Goal: Register for event/course

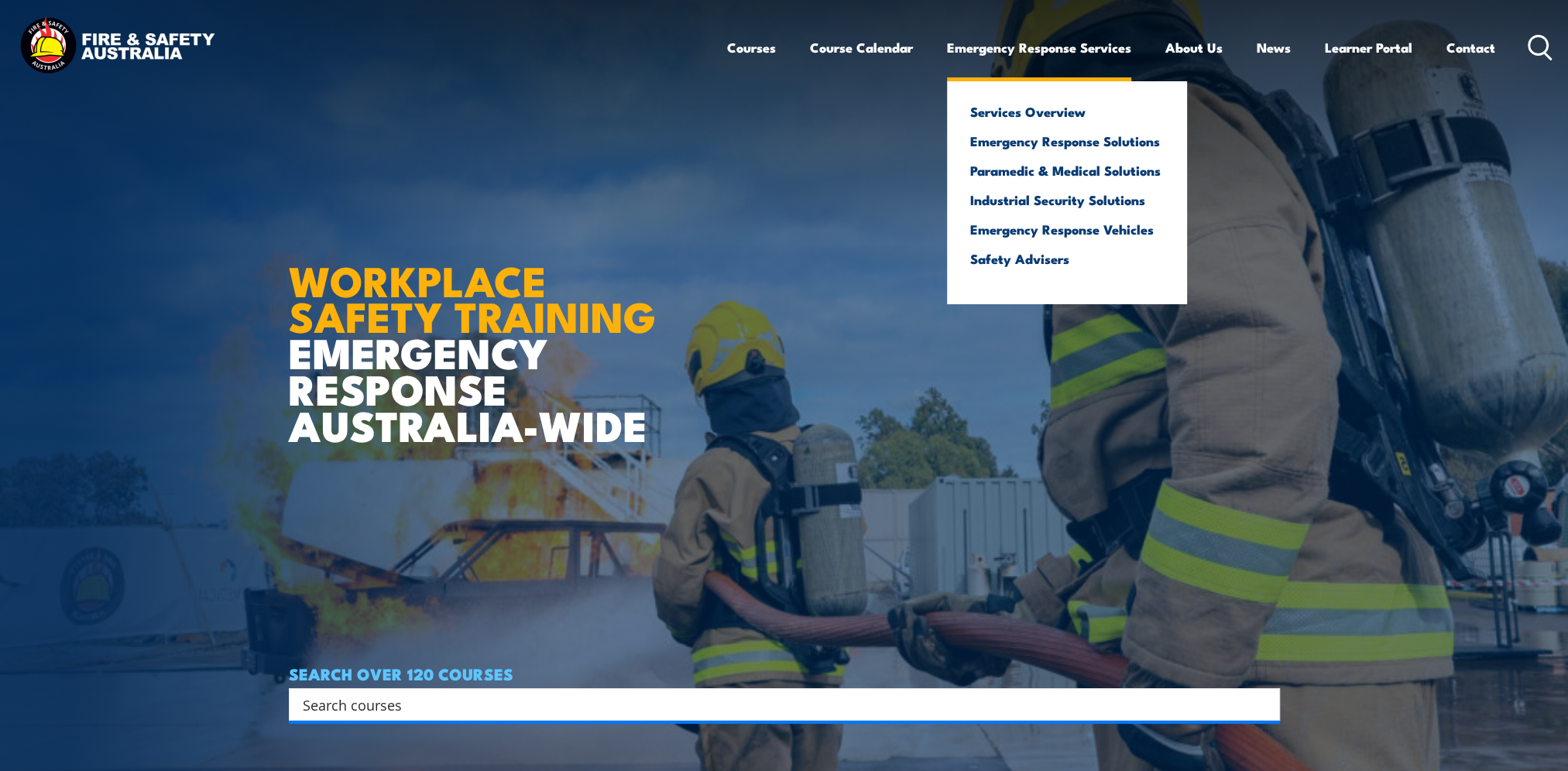
click at [1073, 301] on ul "Services Overview Emergency Response Solutions Paramedic & Medical Solutions In…" at bounding box center [1066, 193] width 240 height 223
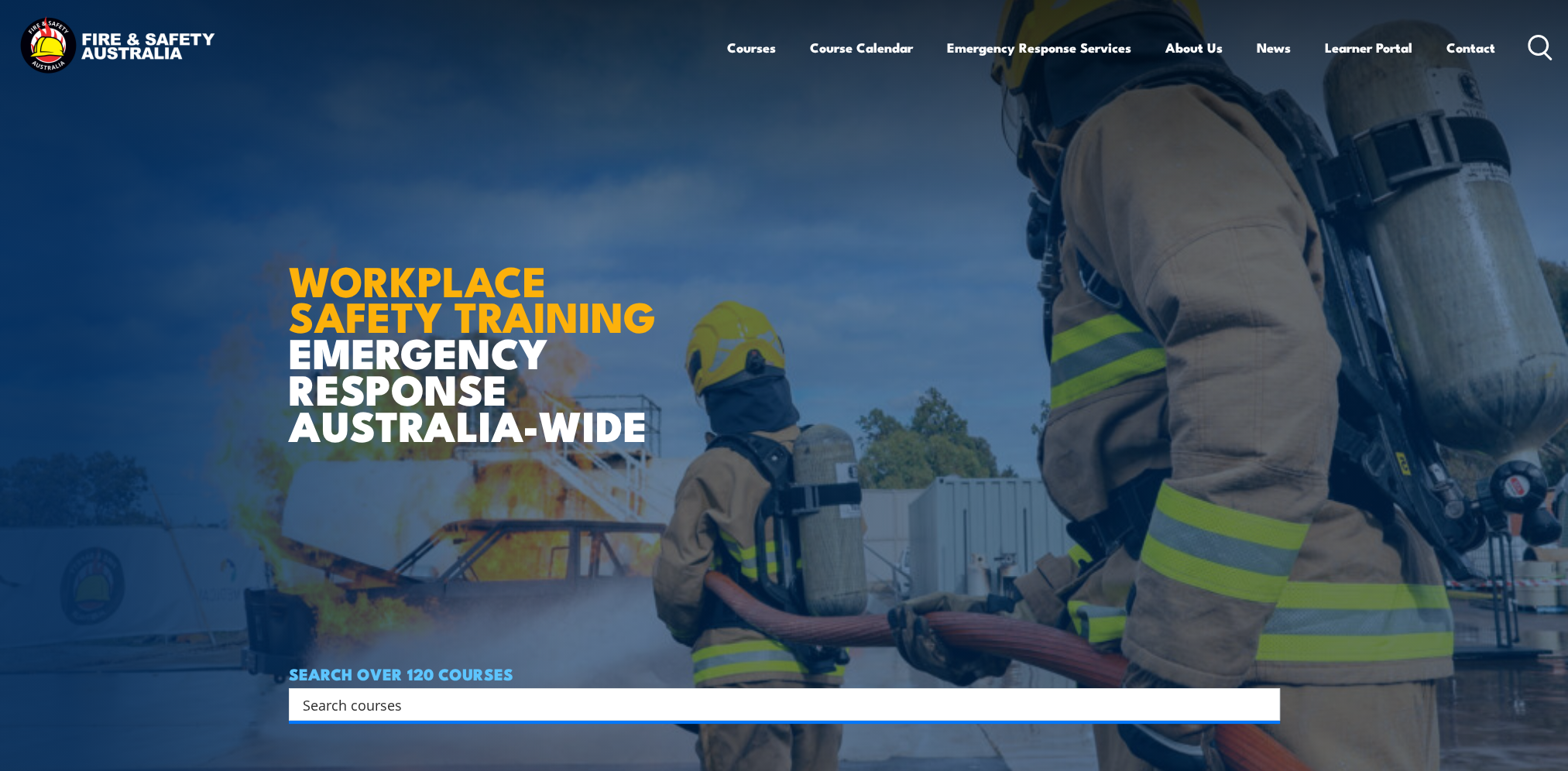
click at [761, 369] on article "WORKPLACE SAFETY TRAINING EMERGENCY RESPONSE AUSTRALIA-WIDE SEARCH OVER 120 COU…" at bounding box center [784, 386] width 991 height 771
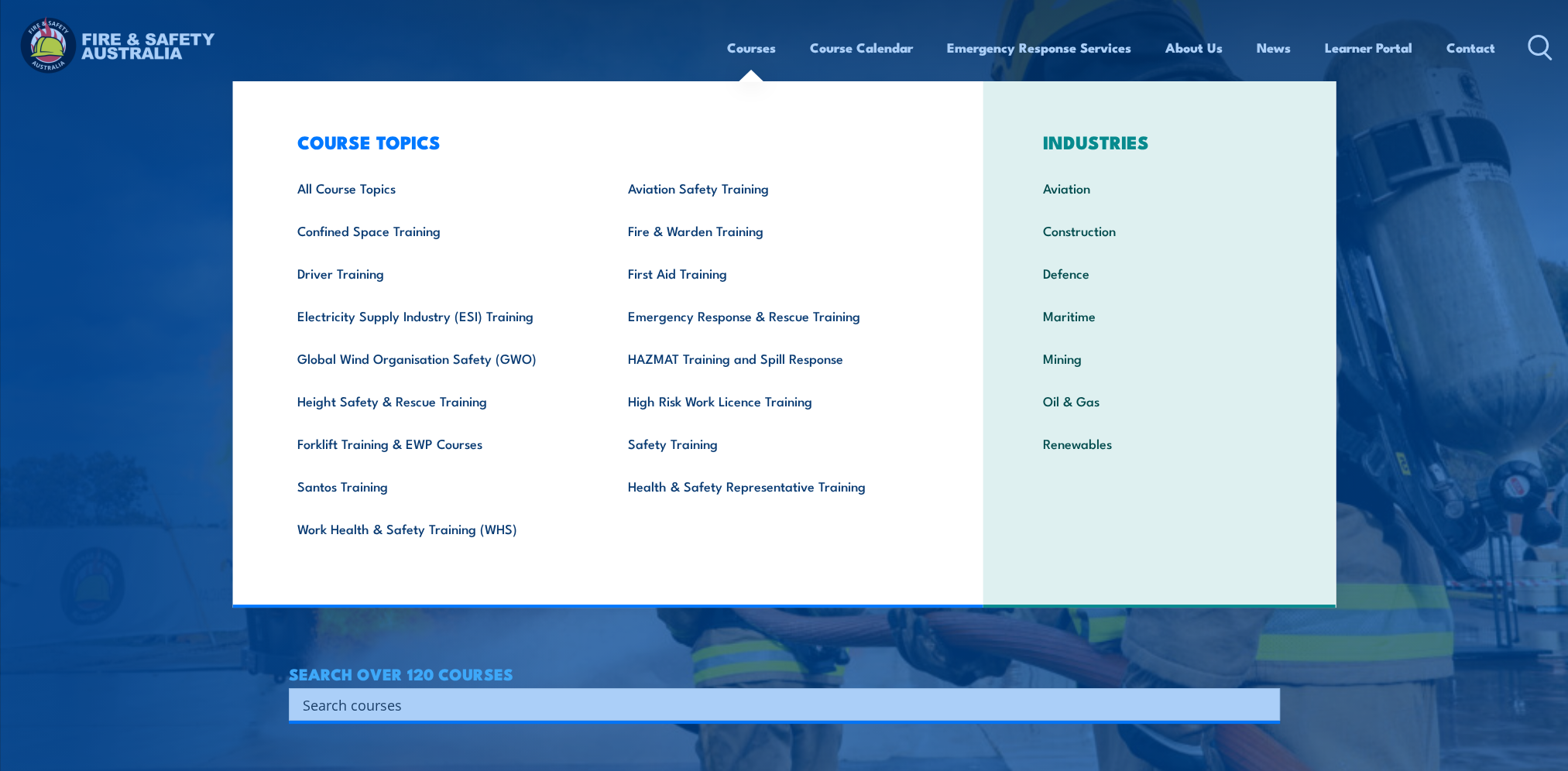
click at [737, 48] on link "Courses" at bounding box center [751, 48] width 49 height 41
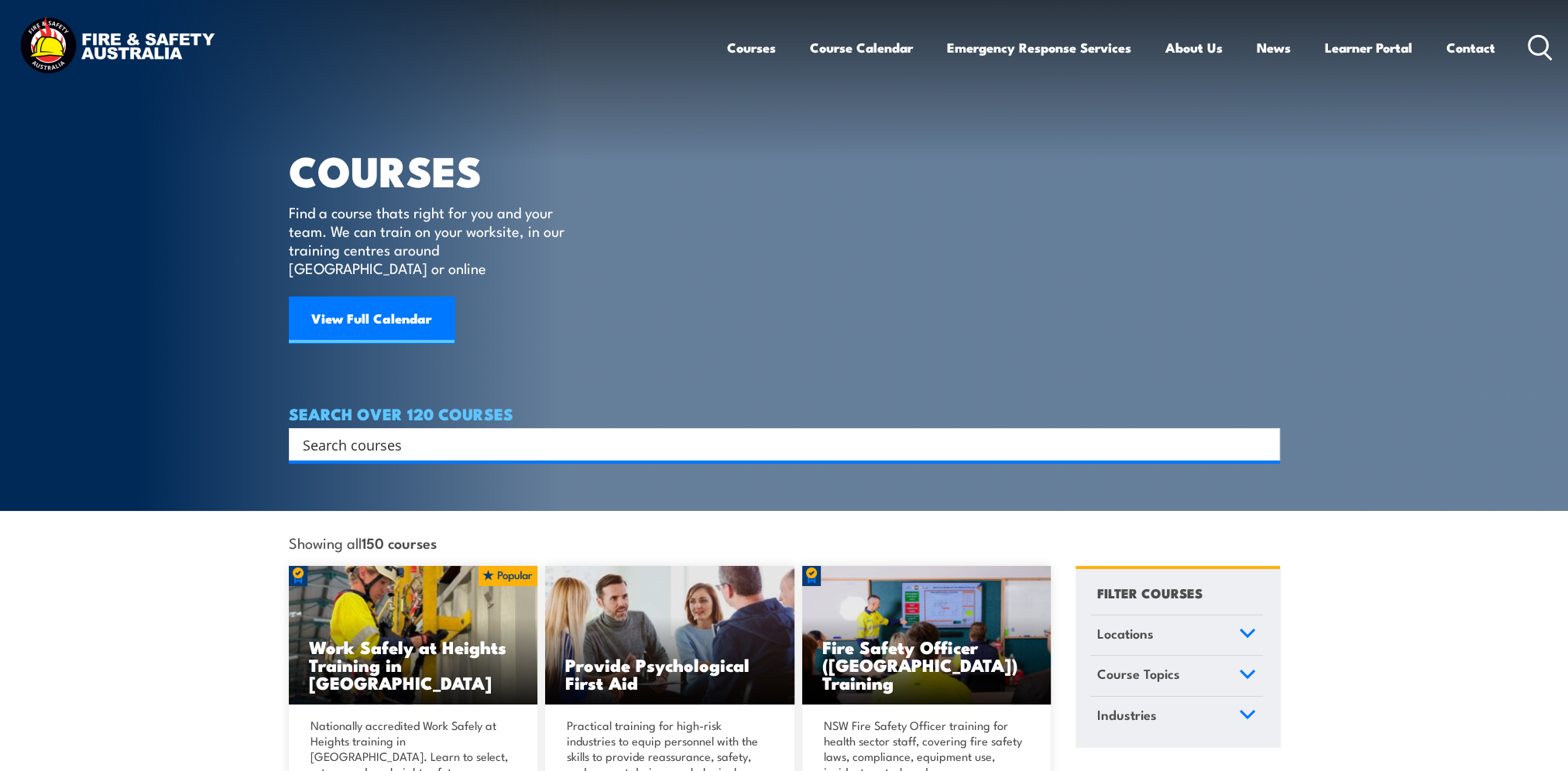
click at [800, 189] on article "COURSES Find a course thats right for you and your team. We can train on your w…" at bounding box center [784, 230] width 991 height 461
click at [113, 34] on img at bounding box center [116, 47] width 203 height 66
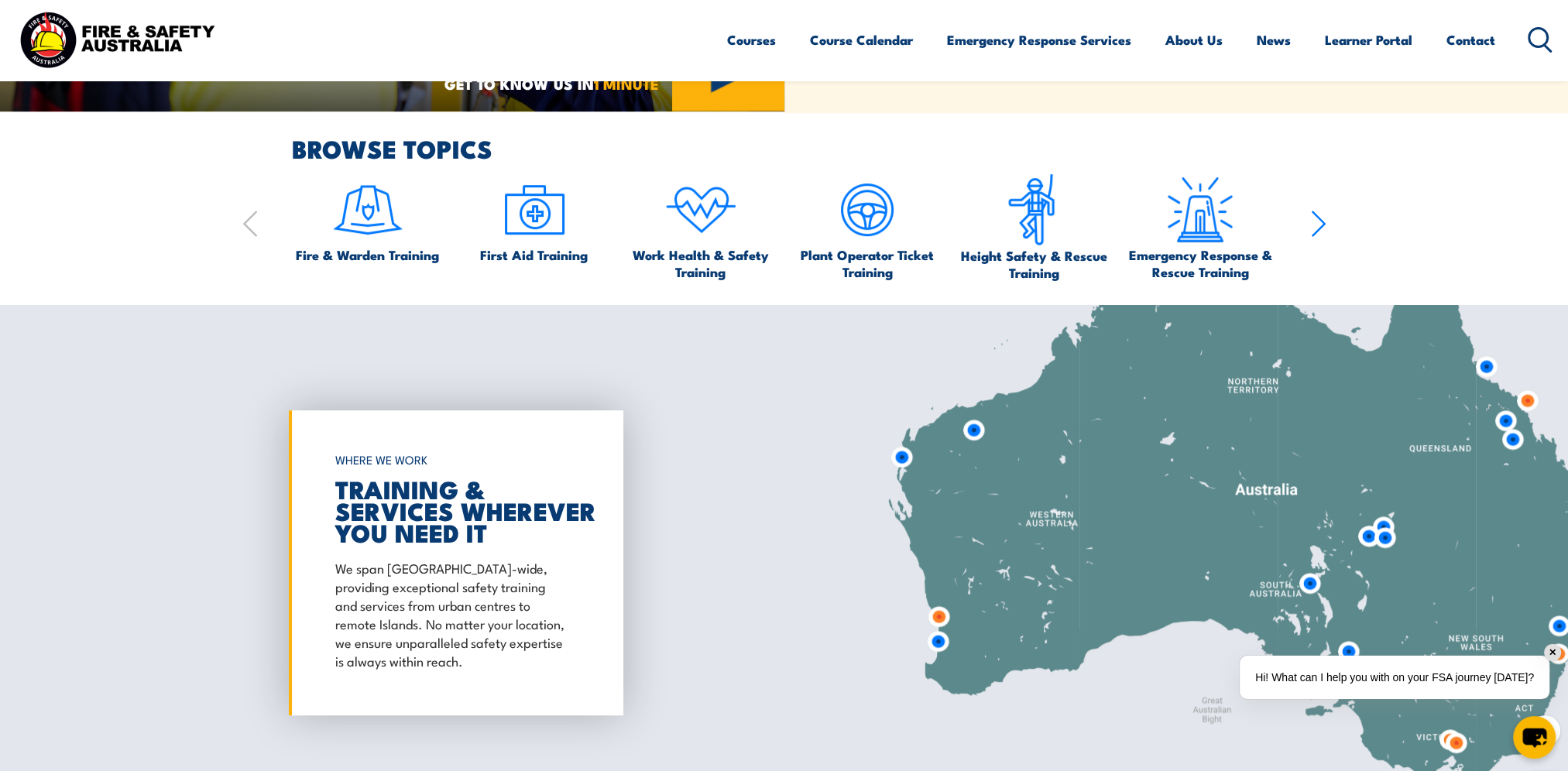
scroll to position [1393, 0]
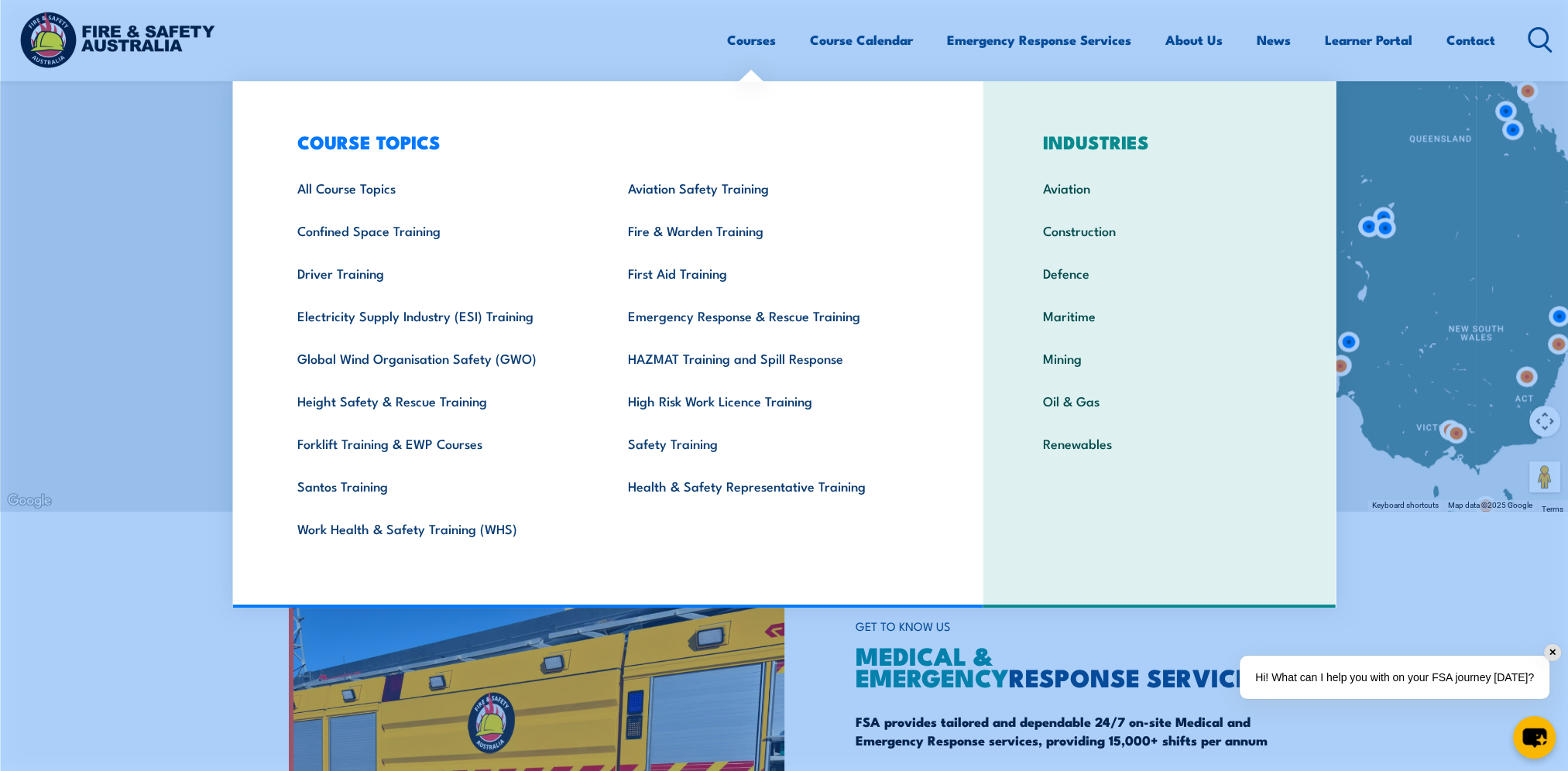
click at [750, 41] on link "Courses" at bounding box center [751, 40] width 49 height 41
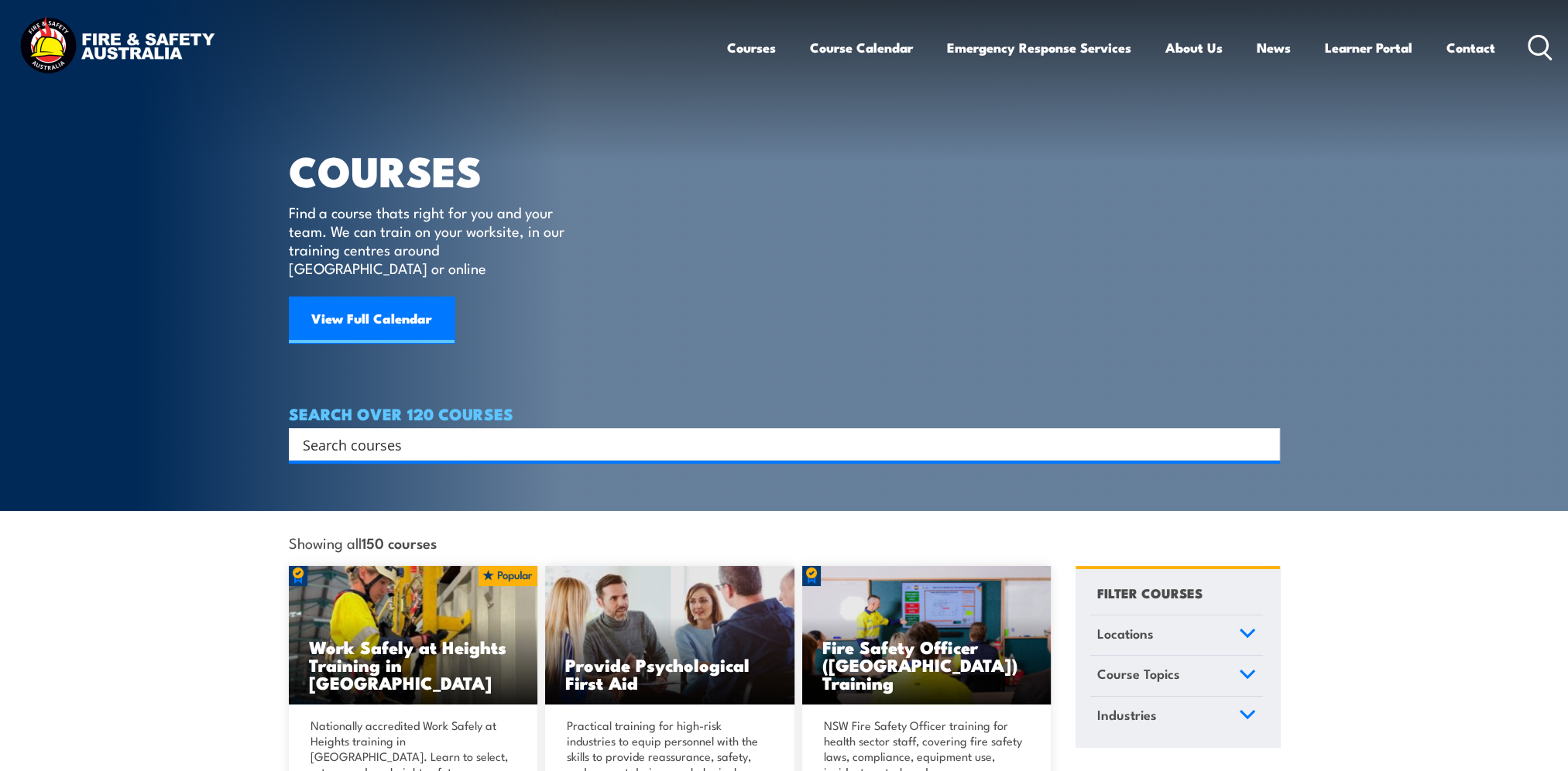
scroll to position [387, 0]
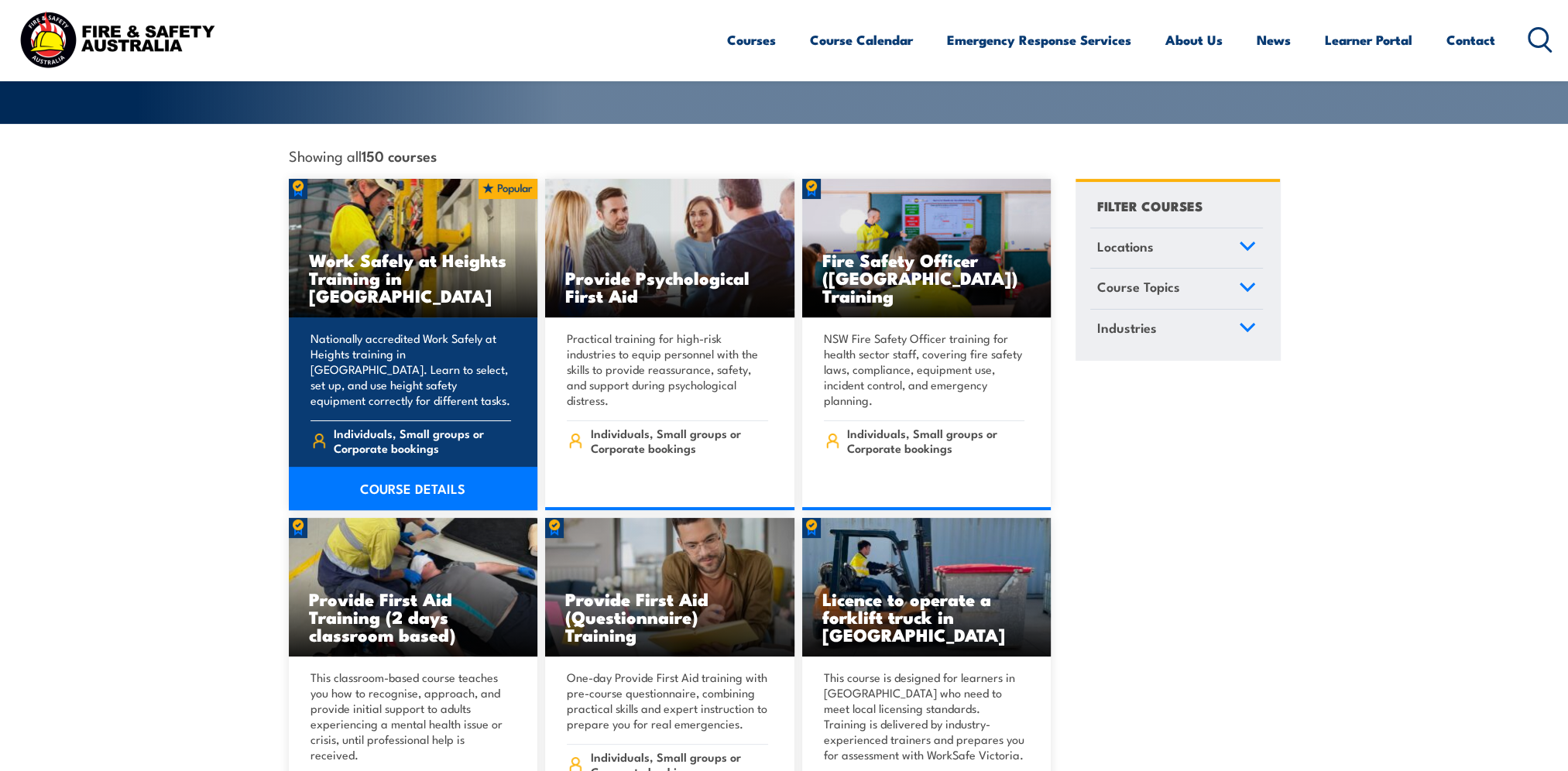
click at [447, 264] on h3 "Work Safely at Heights Training in [GEOGRAPHIC_DATA]" at bounding box center [414, 277] width 209 height 53
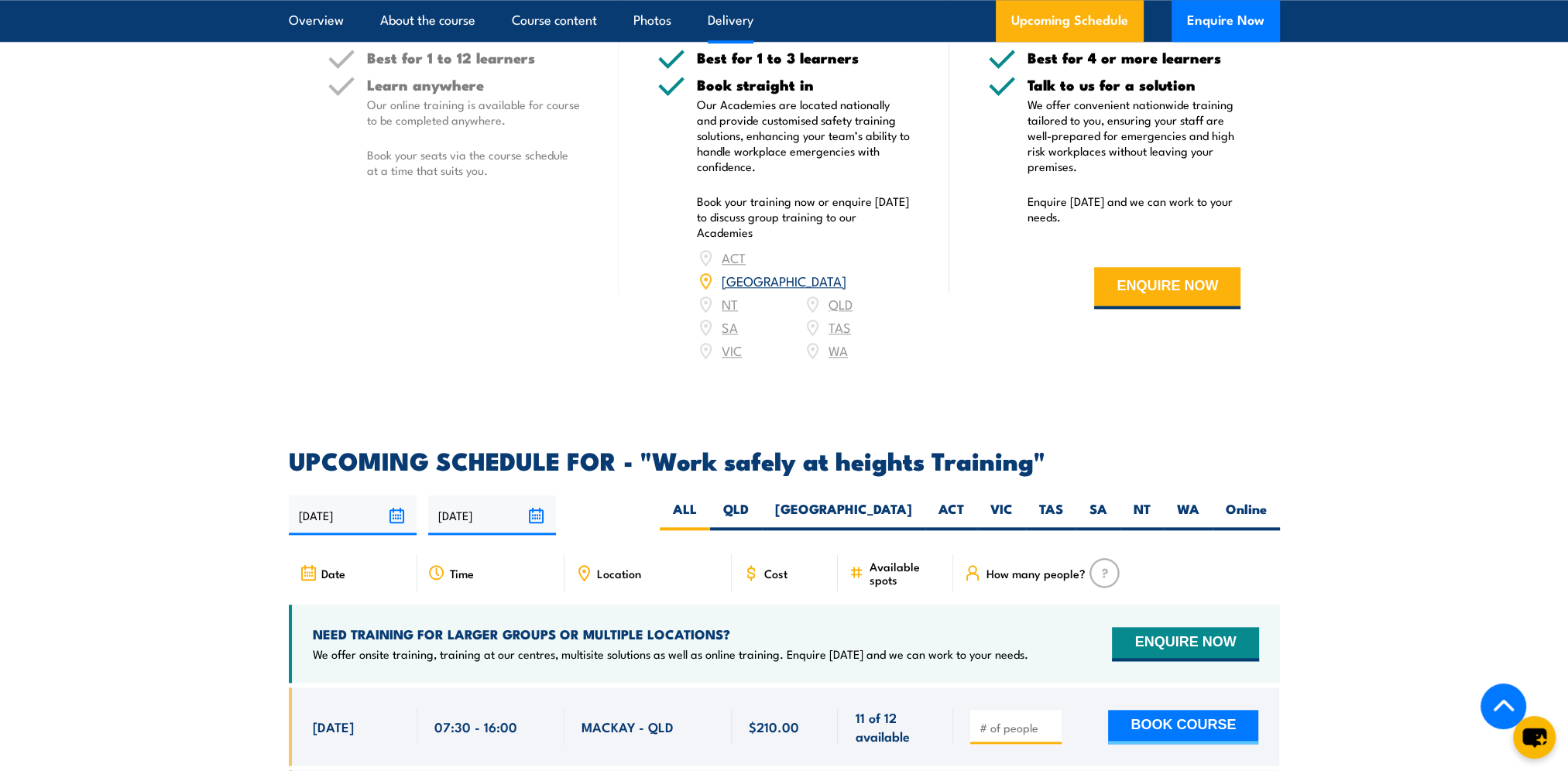
scroll to position [2323, 0]
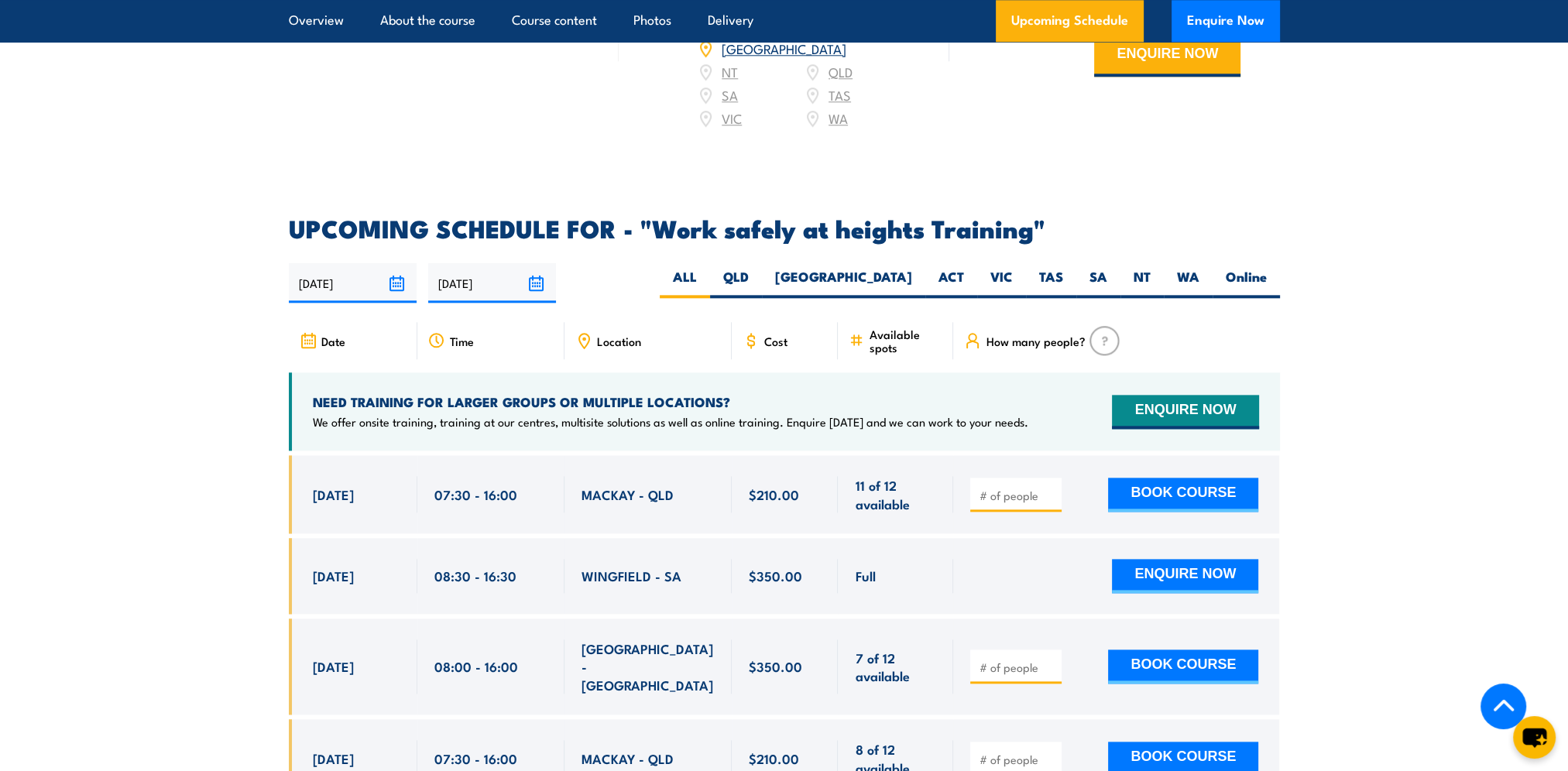
click at [1010, 487] on input "number" at bounding box center [1017, 495] width 77 height 15
type input "1"
click at [1196, 478] on button "BOOK COURSE" at bounding box center [1182, 495] width 150 height 34
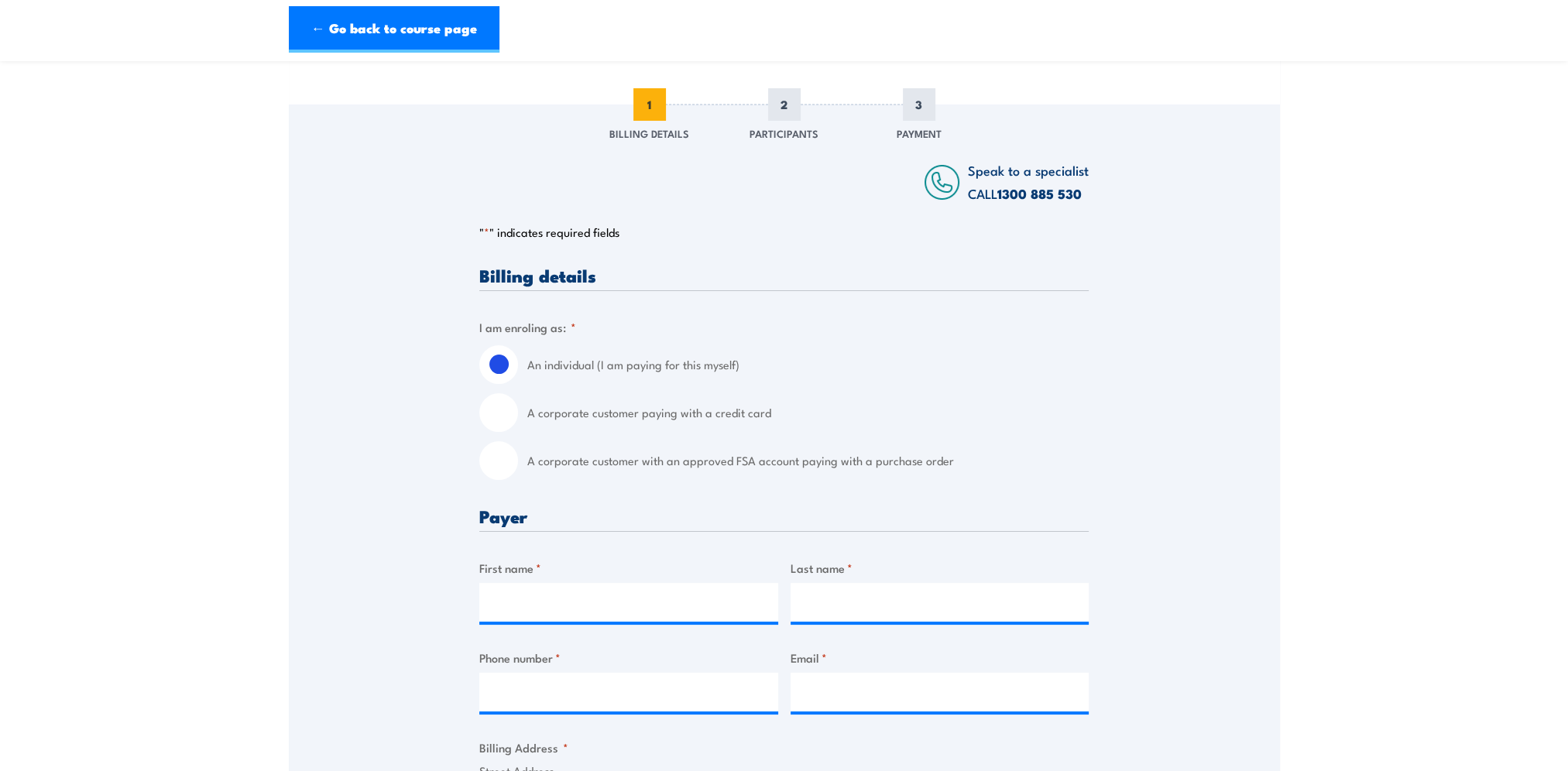
scroll to position [232, 0]
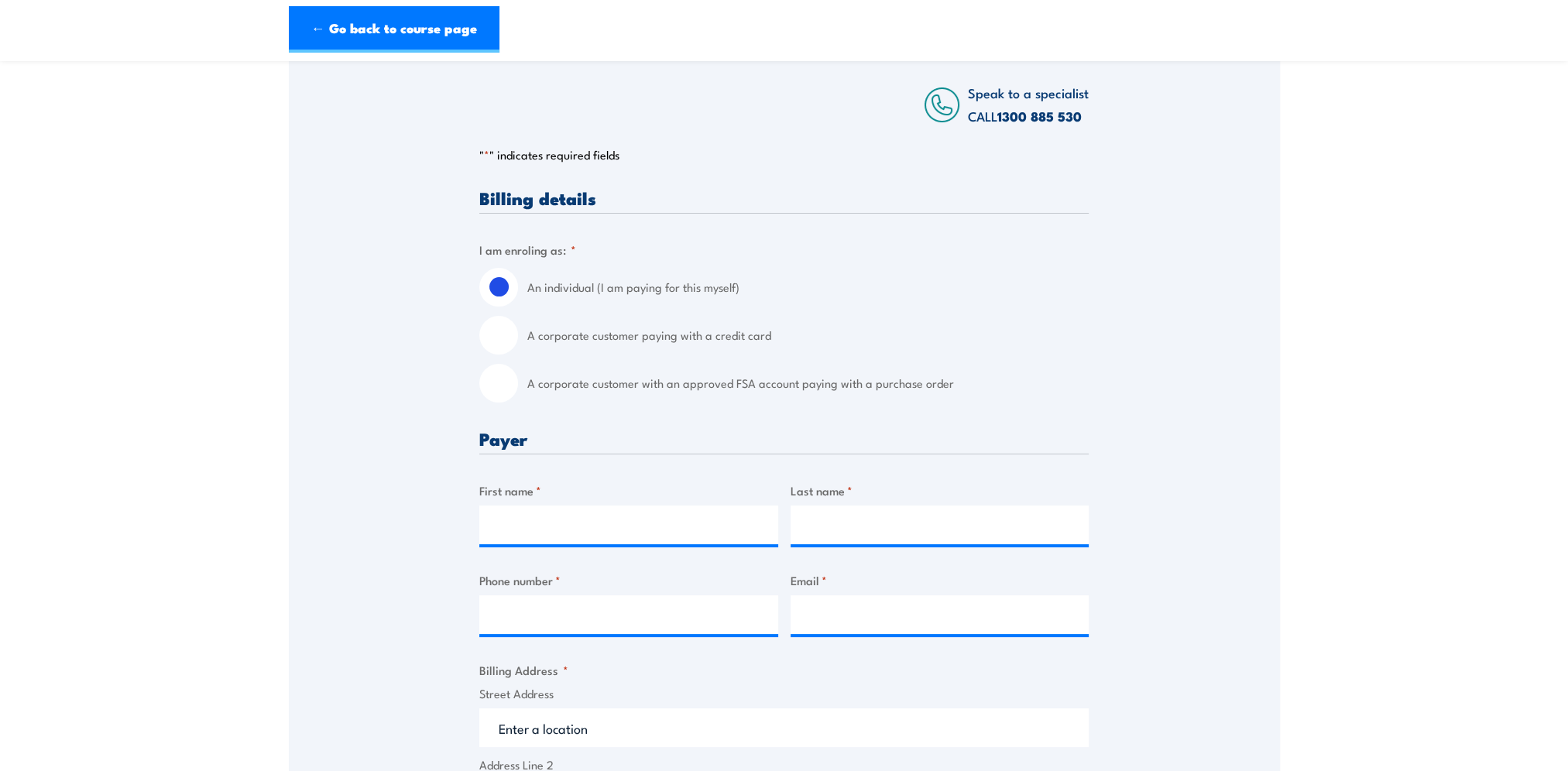
click at [505, 389] on input "A corporate customer with an approved FSA account paying with a purchase order" at bounding box center [499, 384] width 39 height 39
radio input "true"
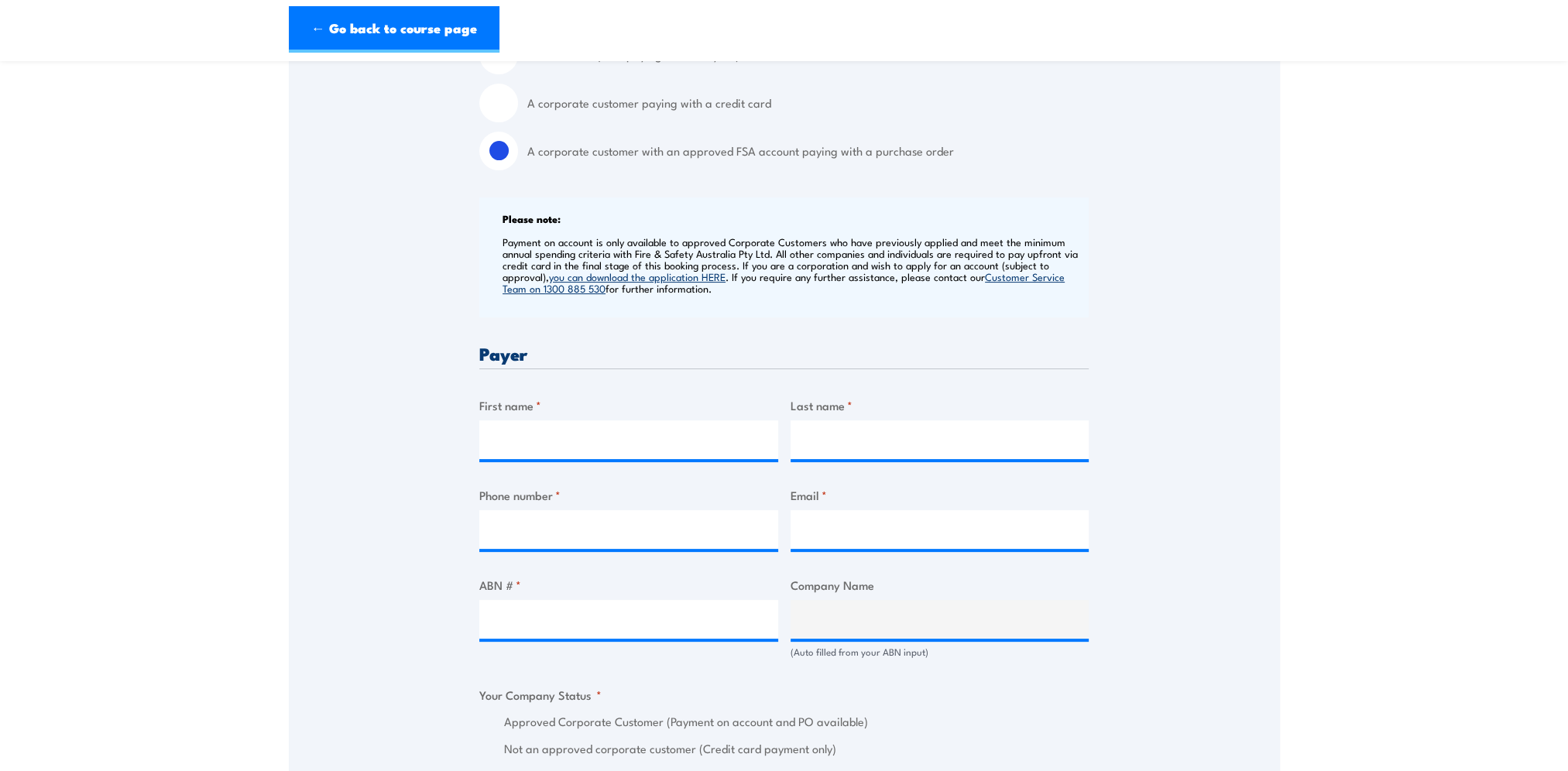
scroll to position [542, 0]
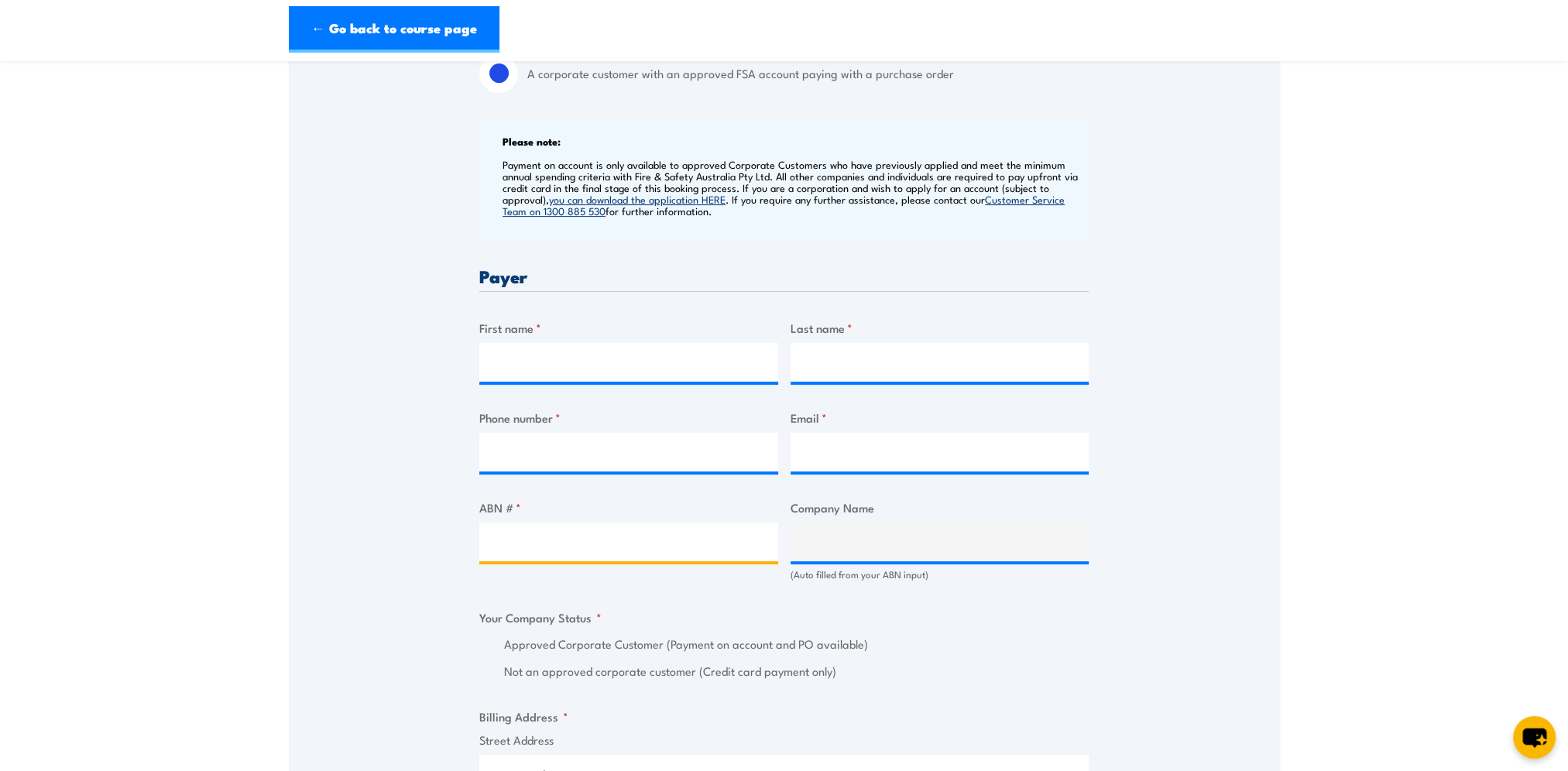
click at [566, 537] on input "ABN # *" at bounding box center [628, 542] width 299 height 39
paste input "67096412752"
type input "67096412752"
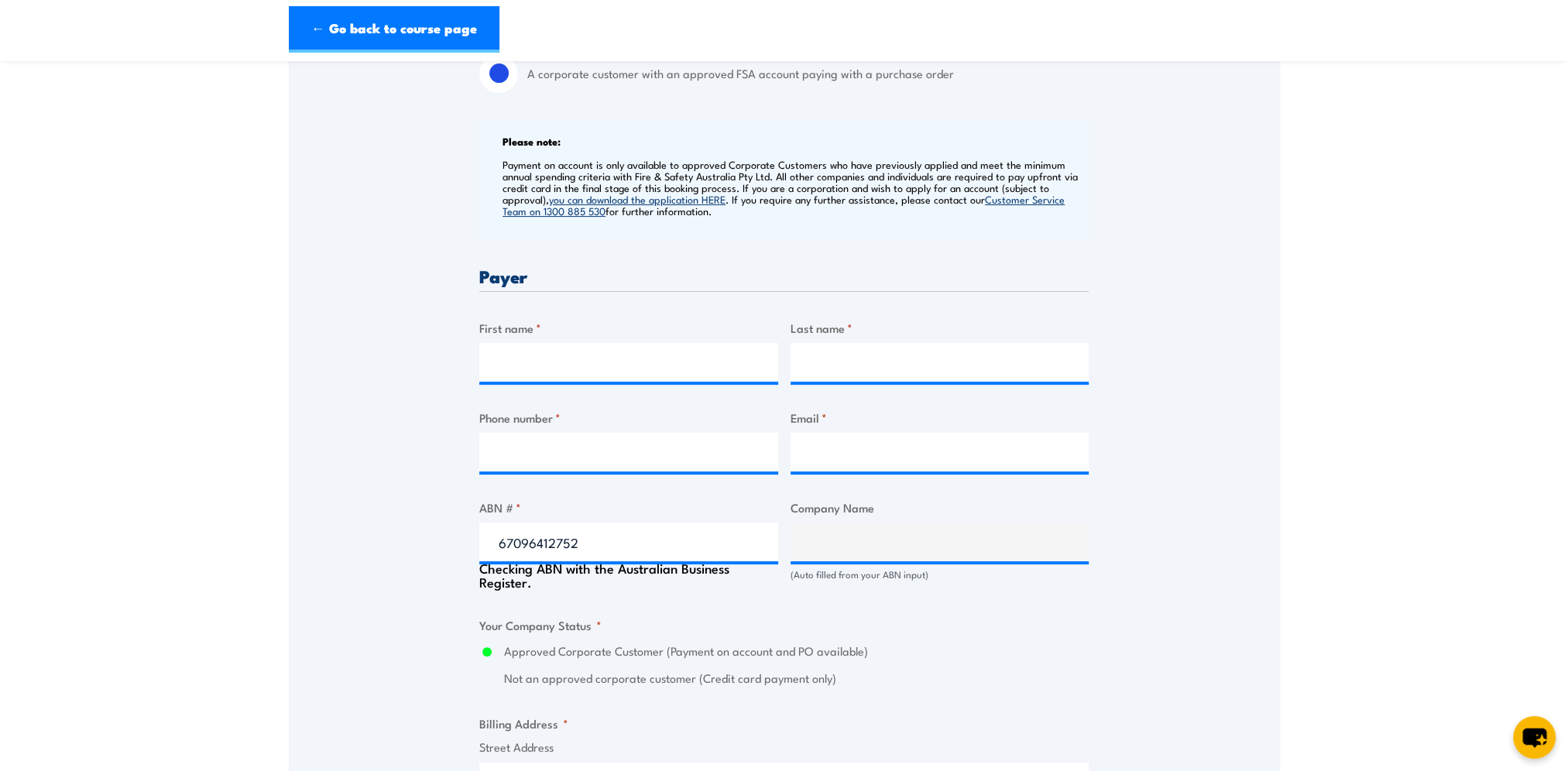
type input "BM ALLIANCE COAL OPERATIONS PTY LIMITED"
radio input "true"
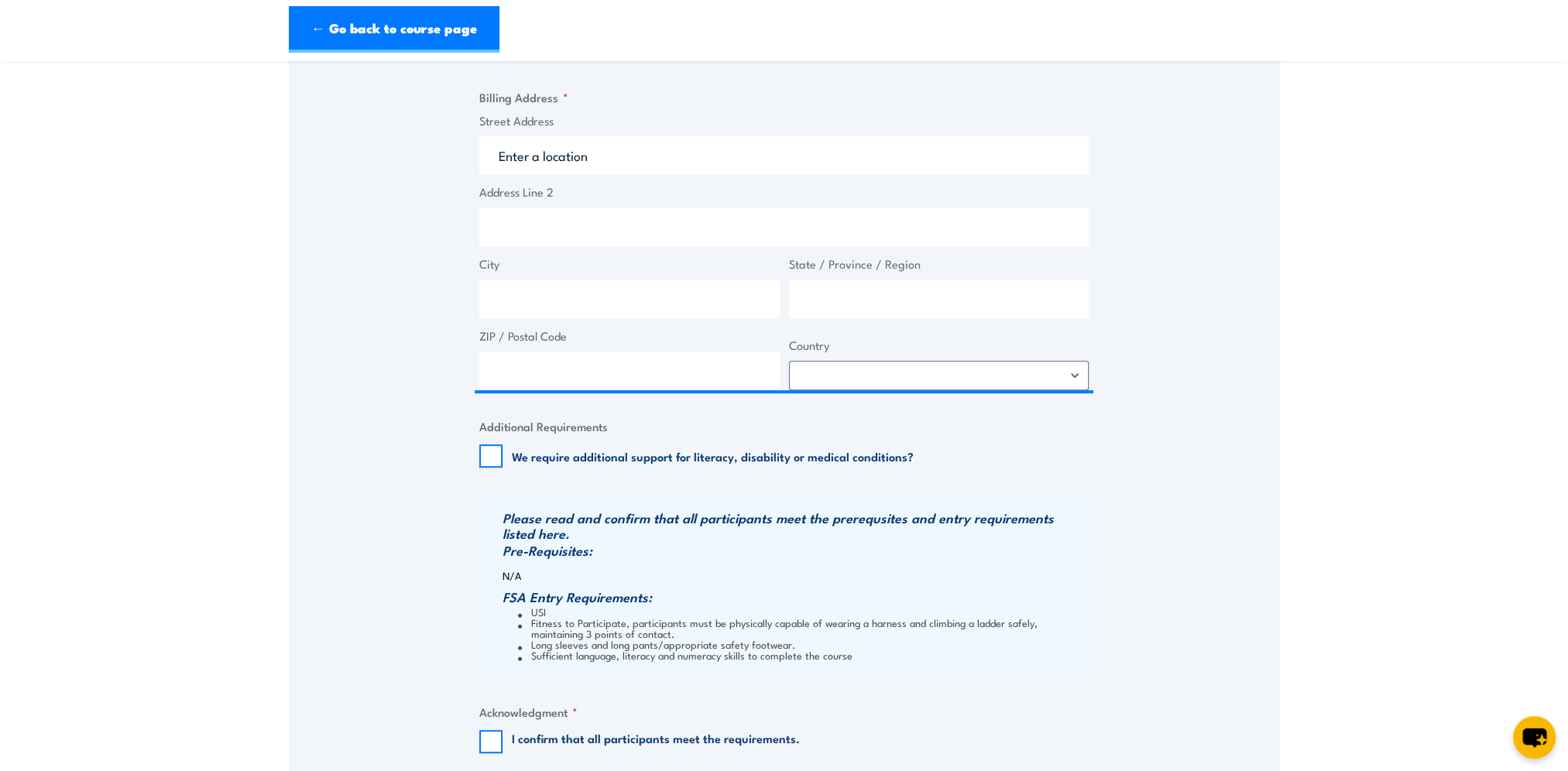
scroll to position [1548, 0]
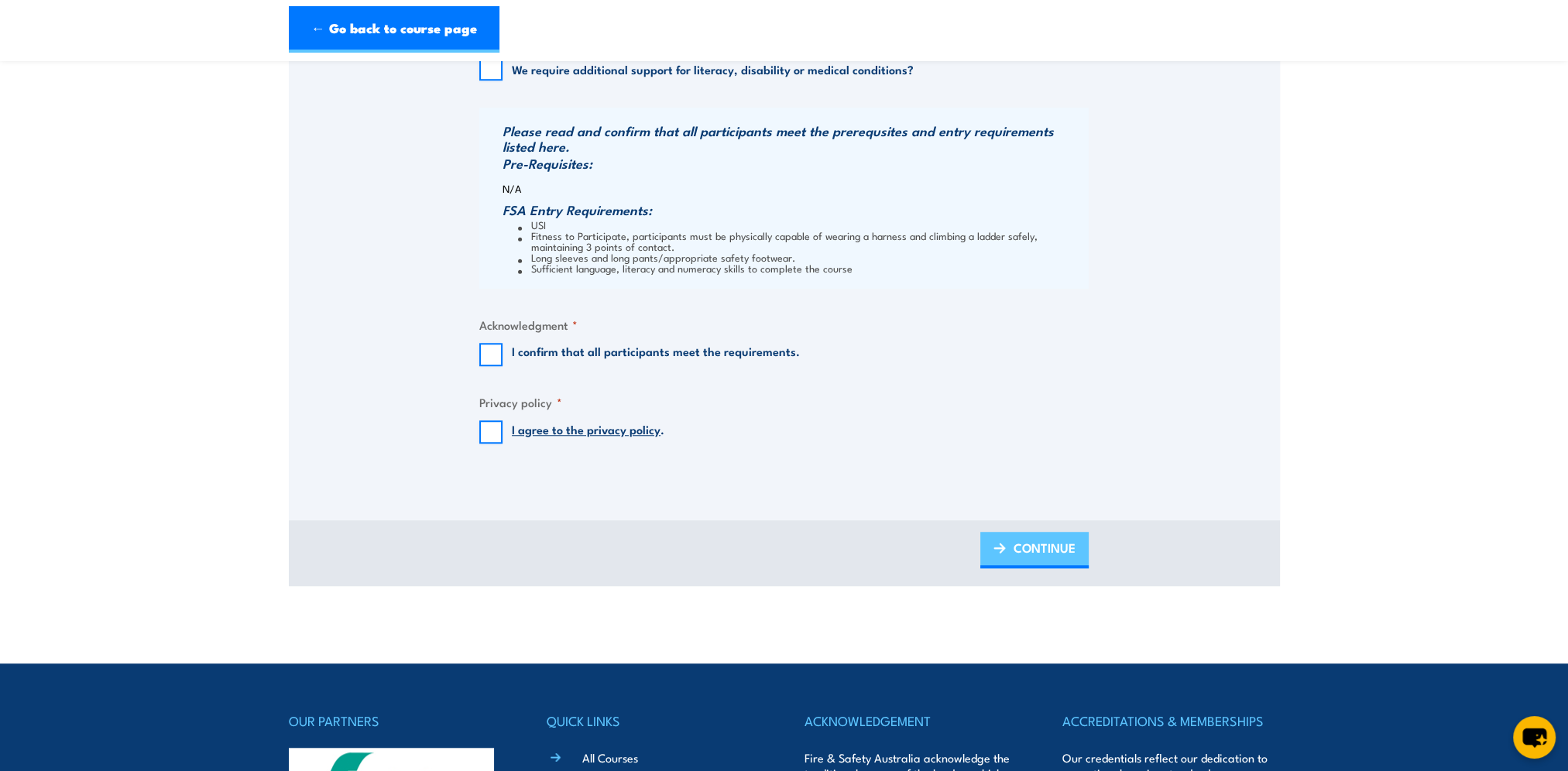
click at [1033, 545] on span "CONTINUE" at bounding box center [1045, 548] width 62 height 41
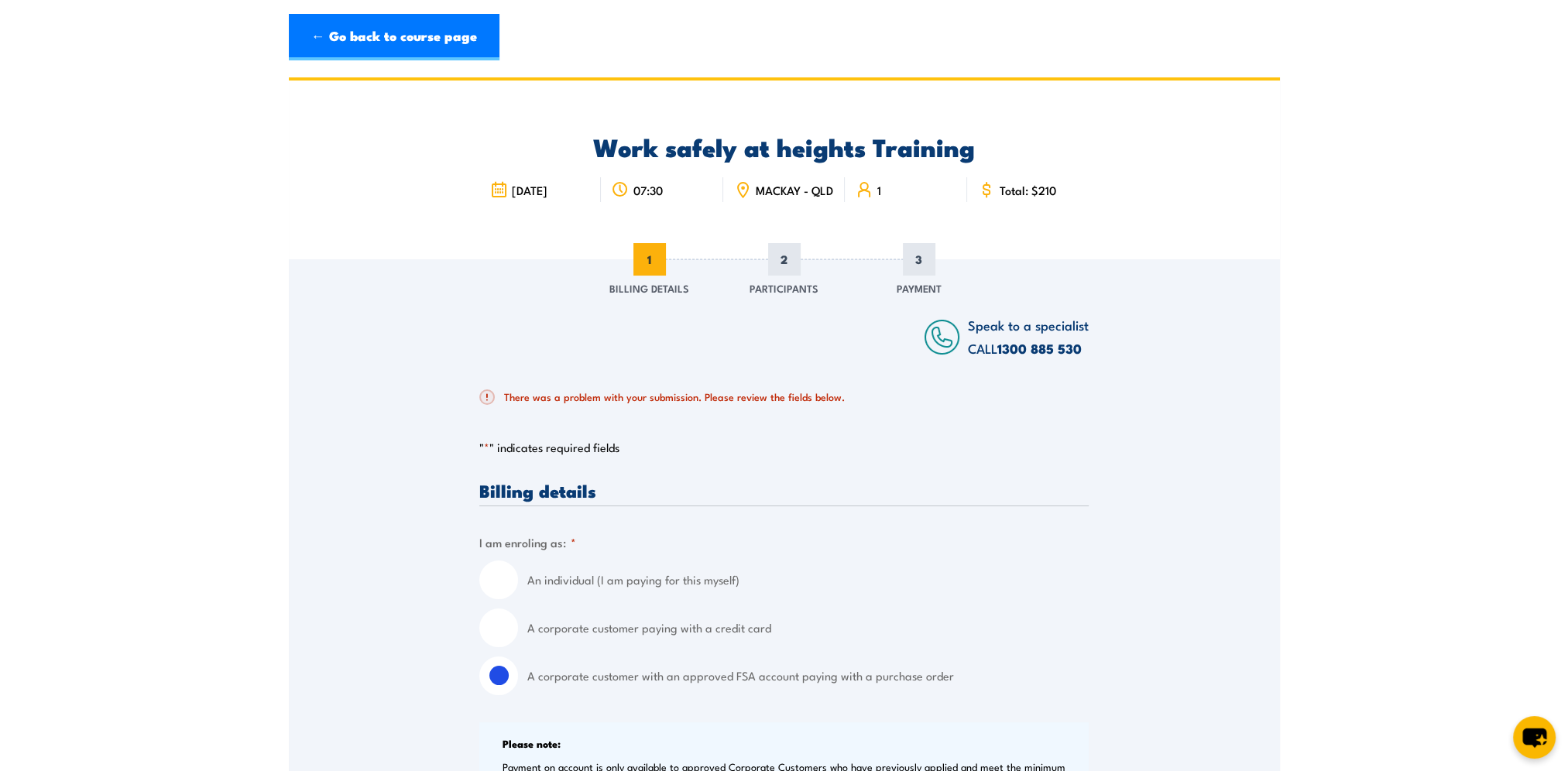
scroll to position [387, 0]
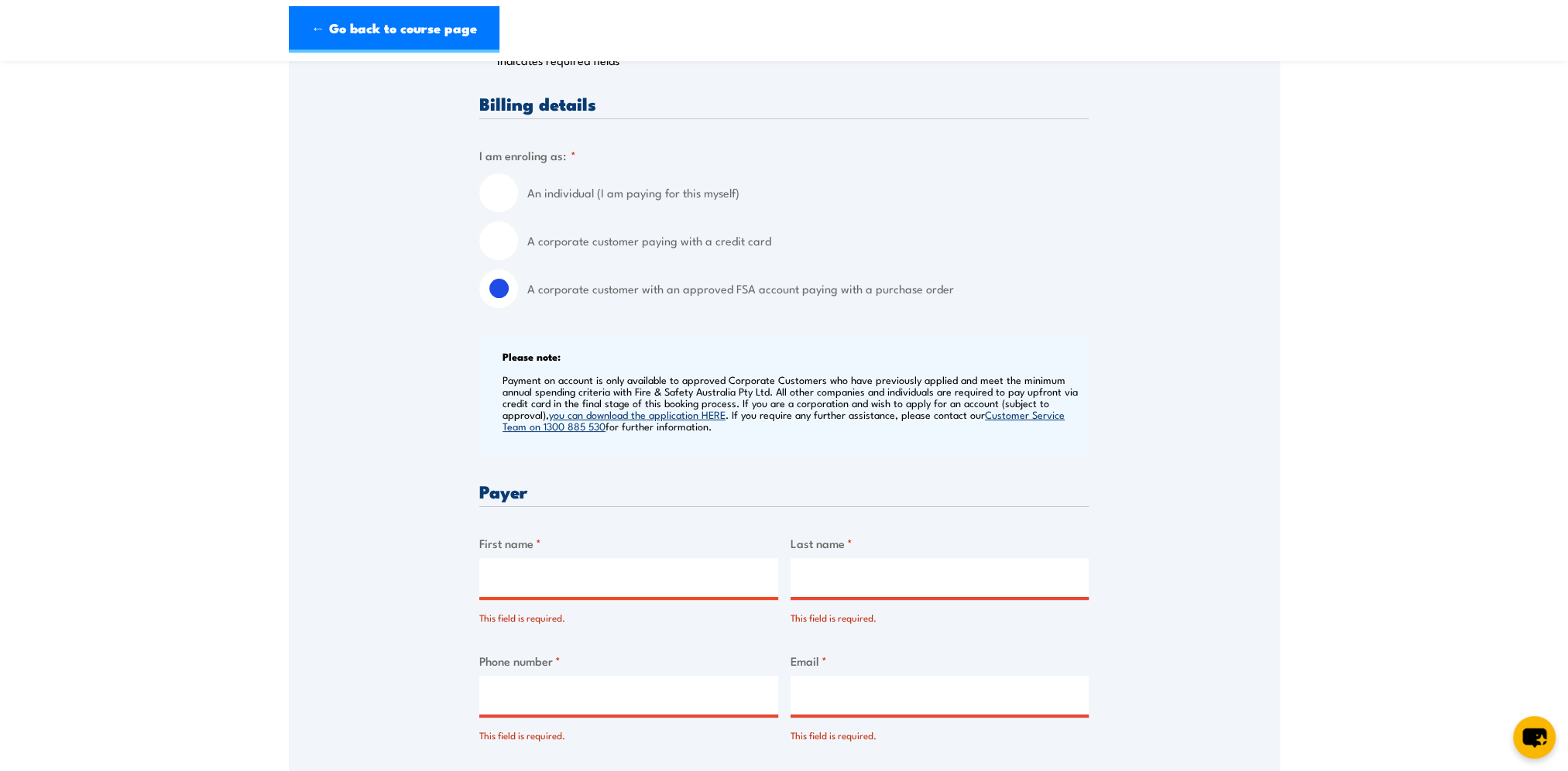
click at [595, 572] on input "First name *" at bounding box center [628, 578] width 299 height 39
type input "tara"
click at [963, 591] on input "Last name *" at bounding box center [940, 578] width 299 height 39
type input "walker"
type input "0000000000"
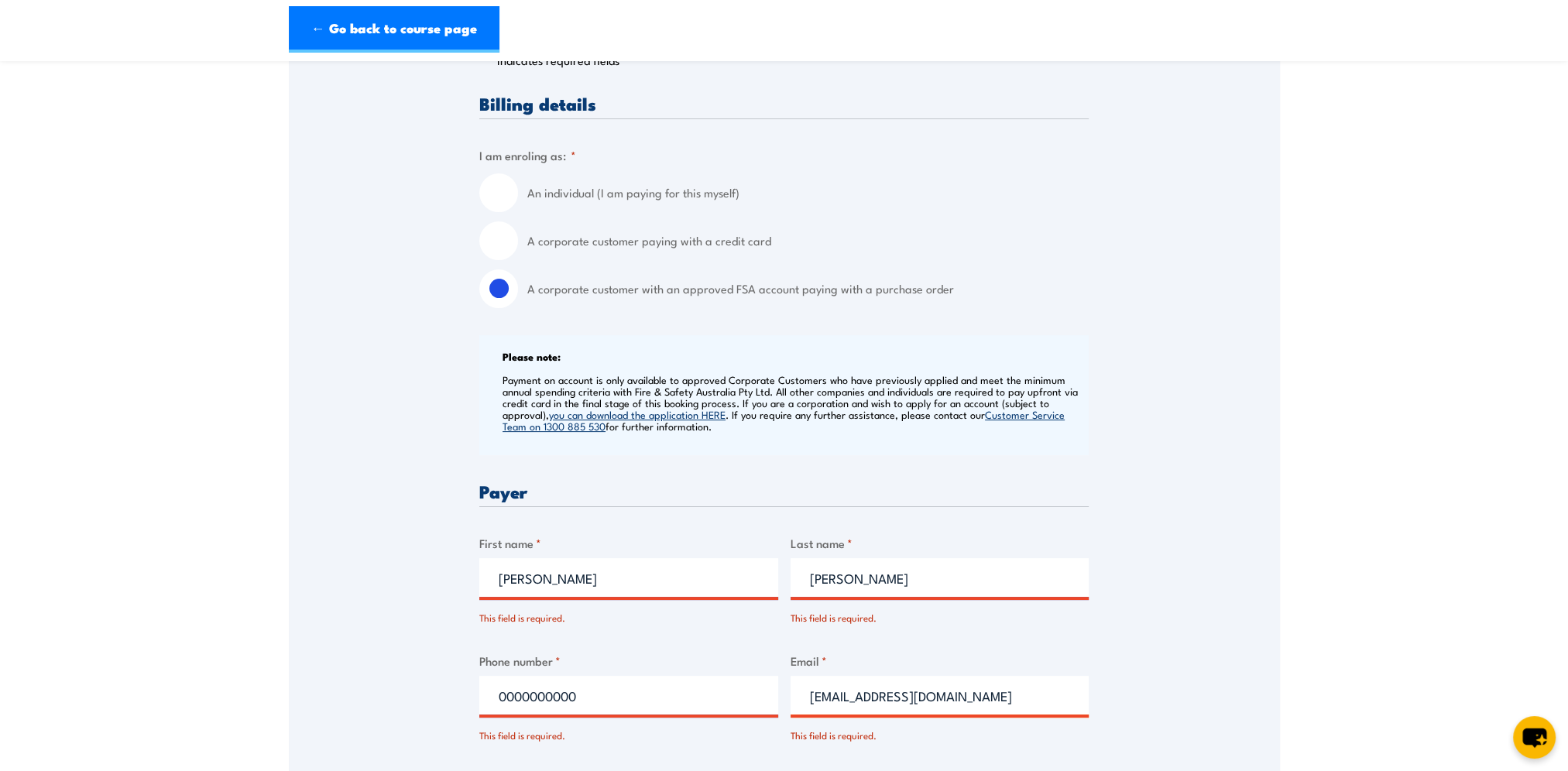
type input "tljwalker@hotmail.com"
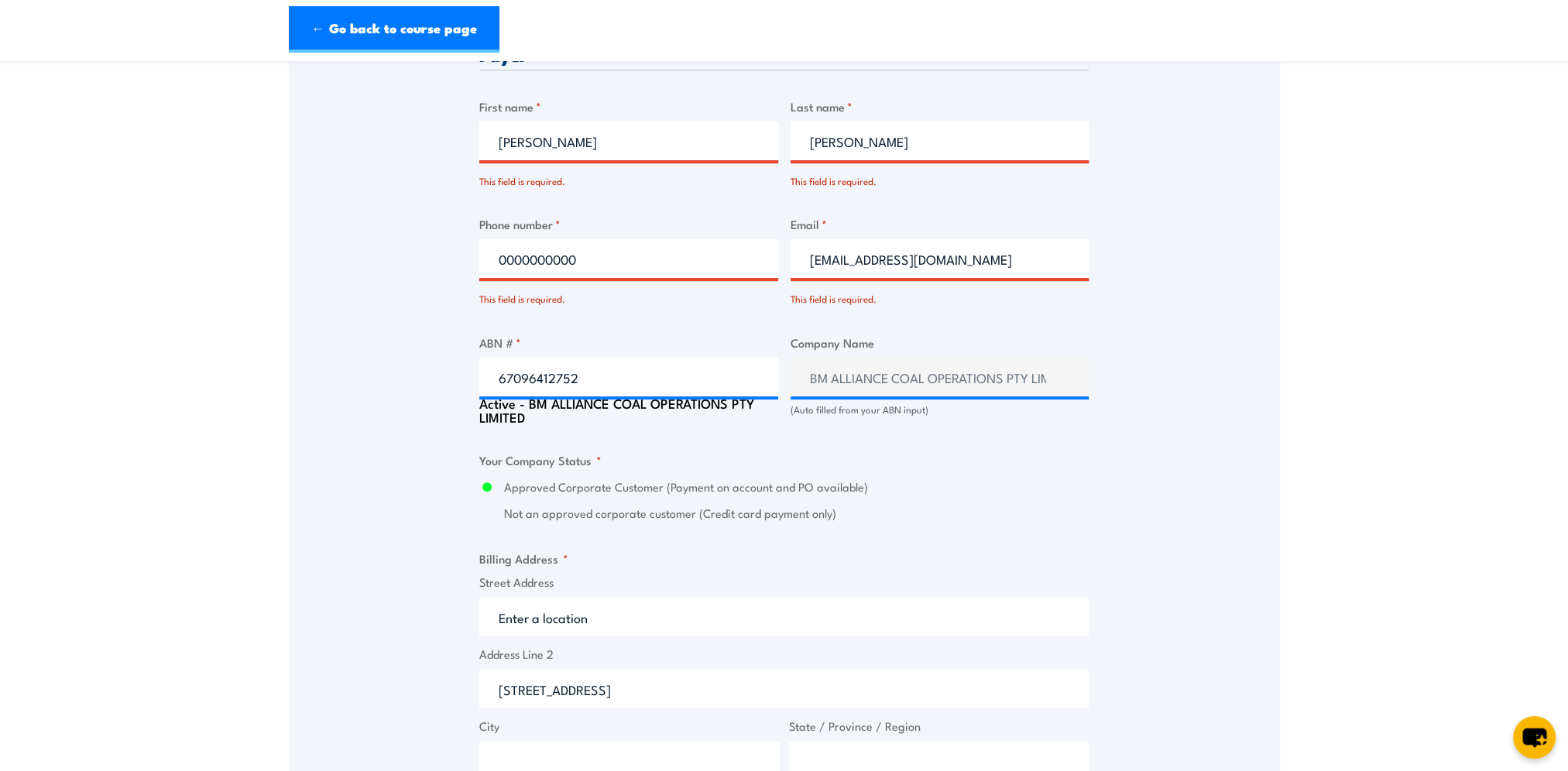
scroll to position [1056, 0]
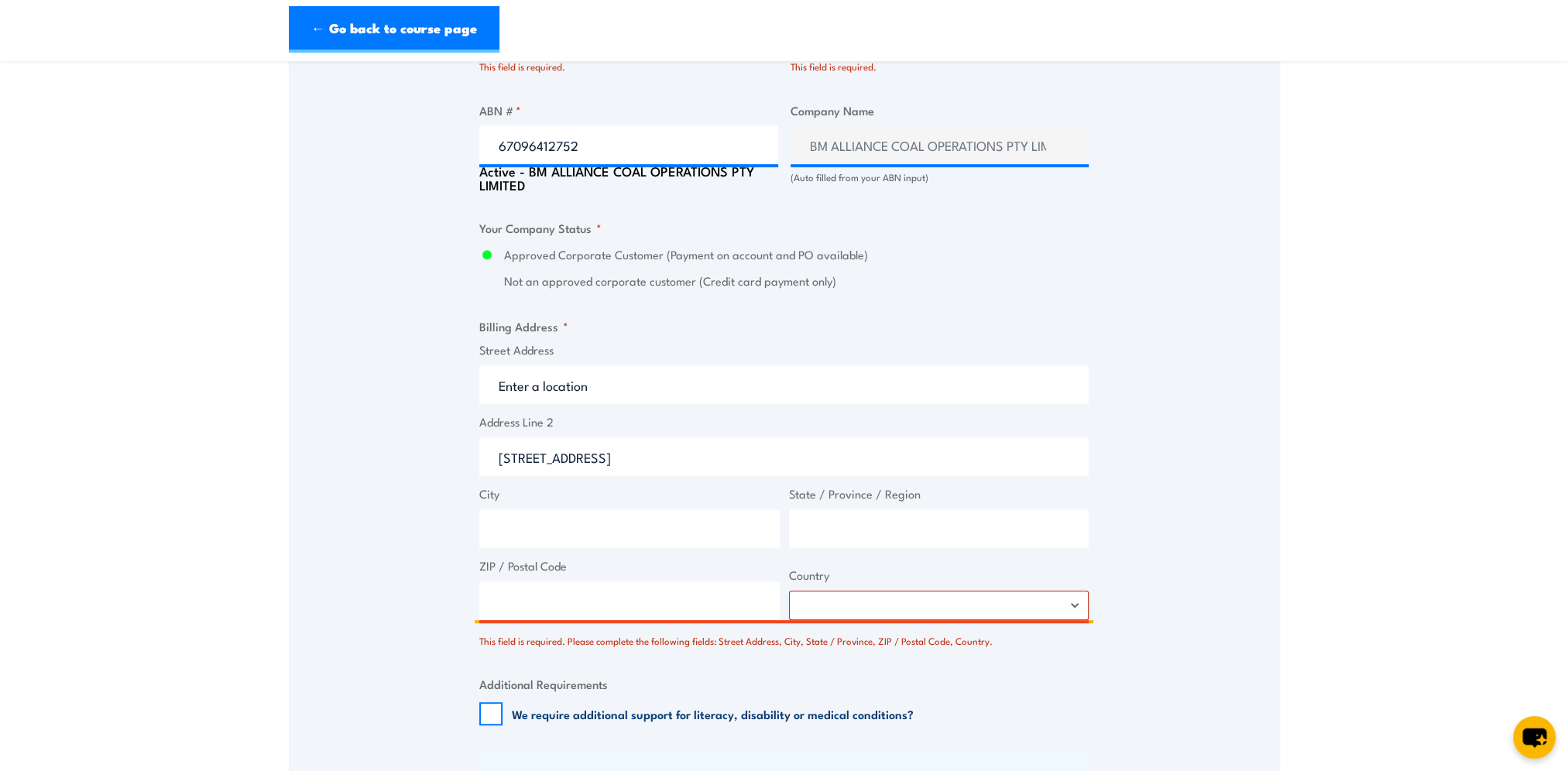
type input "123 test street"
click at [542, 534] on input "City" at bounding box center [629, 529] width 300 height 39
type input "Brisbane"
type input "Queensland"
type input "4001"
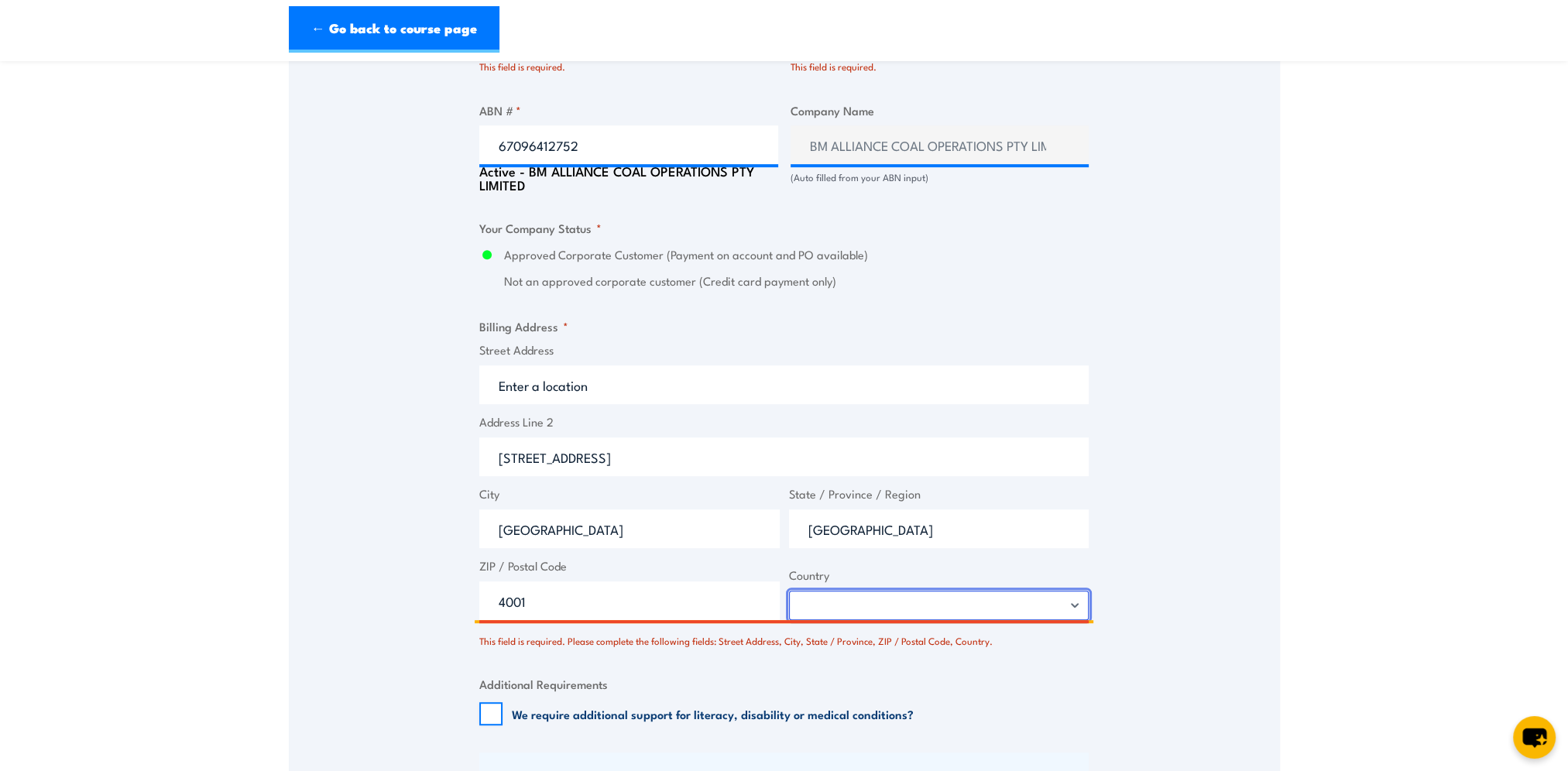
click at [929, 613] on select "Afghanistan Albania Algeria American Samoa Andorra Angola Anguilla Antarctica A…" at bounding box center [939, 605] width 300 height 29
select select "Australia"
click at [789, 599] on select "Afghanistan Albania Algeria American Samoa Andorra Angola Anguilla Antarctica A…" at bounding box center [939, 605] width 300 height 29
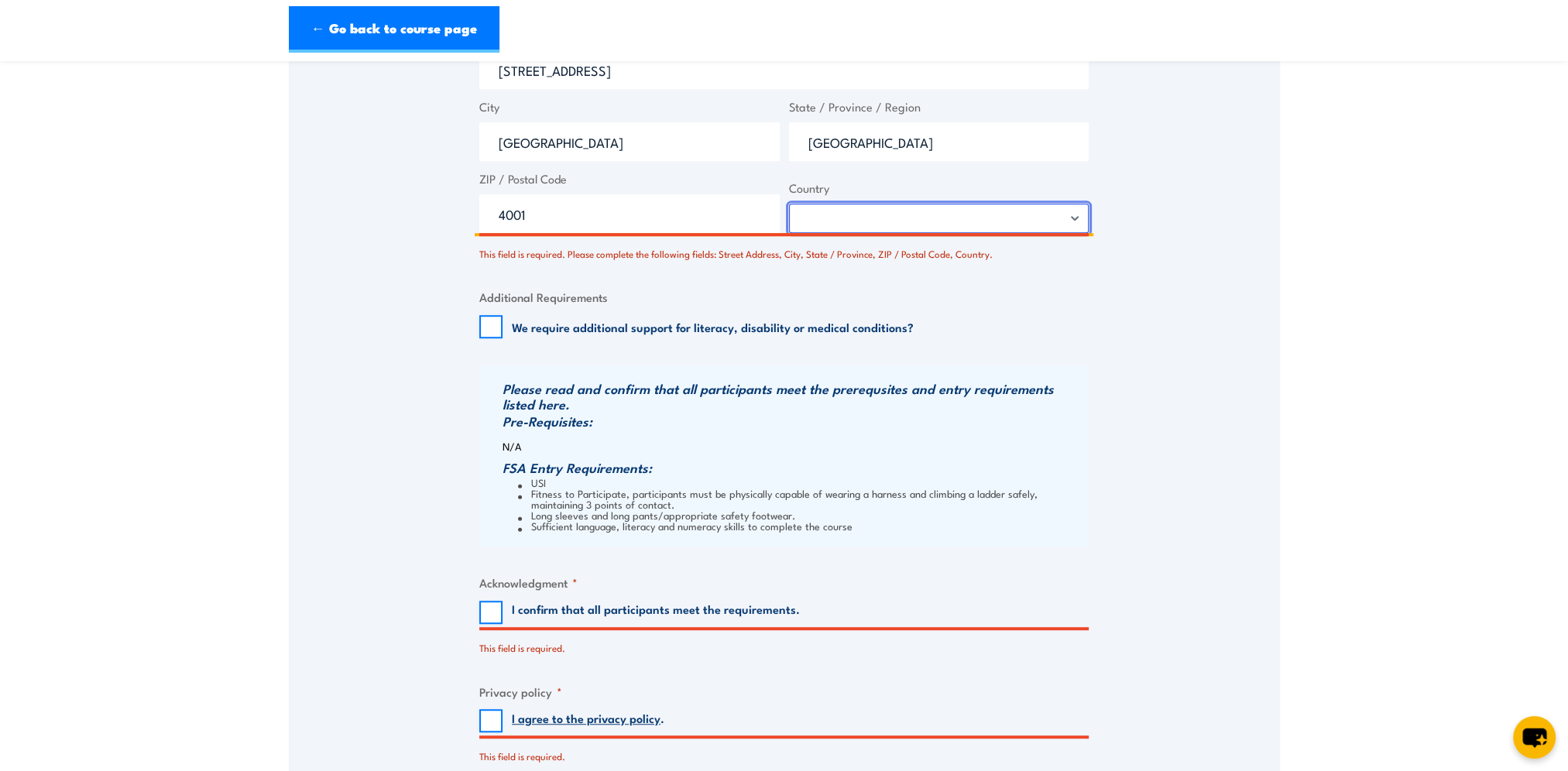
scroll to position [1521, 0]
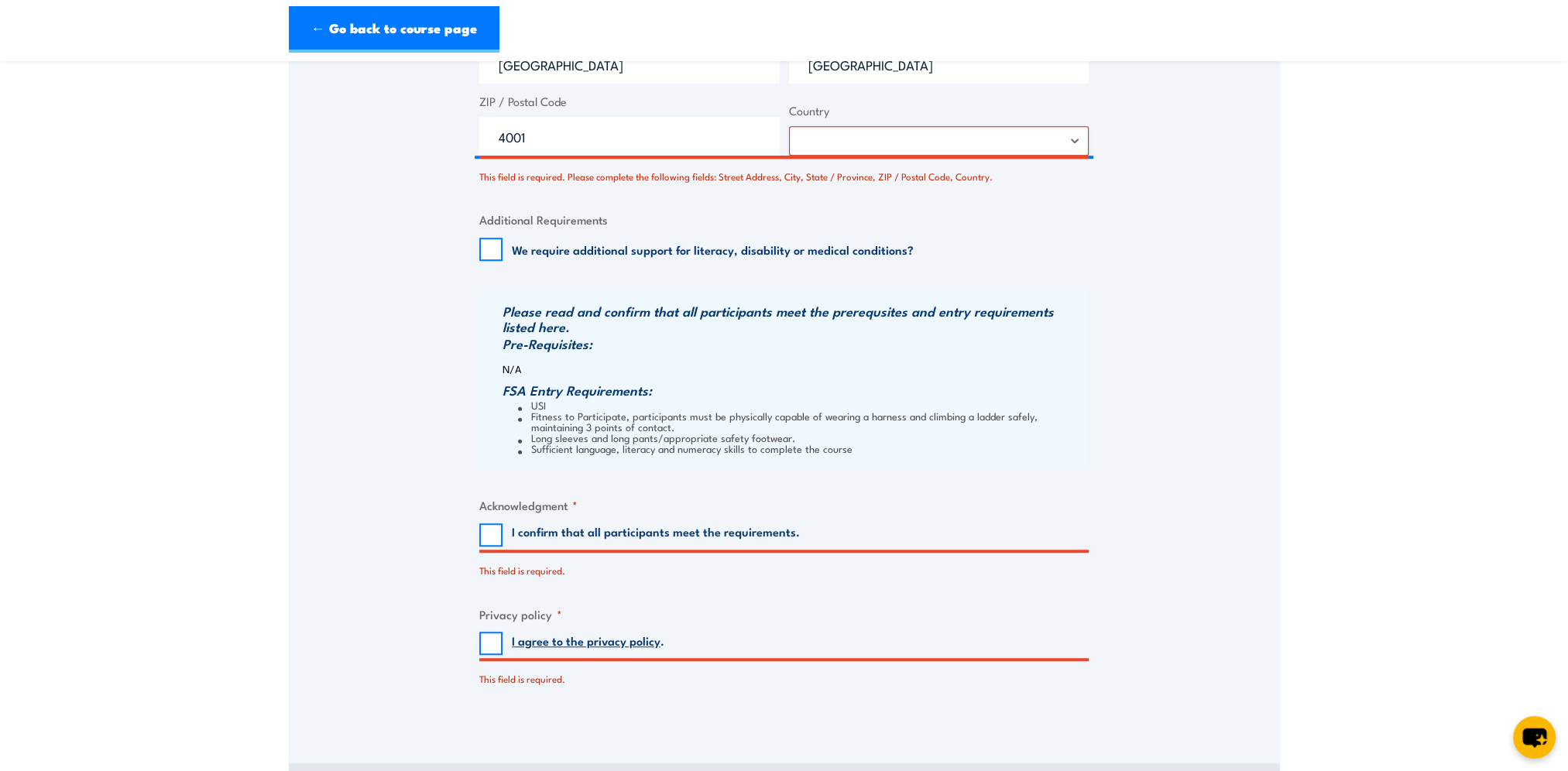
click at [494, 556] on fieldset "Acknowledgment * I confirm that all participants meet the requirements. This fi…" at bounding box center [784, 537] width 610 height 82
click at [491, 533] on input "I confirm that all participants meet the requirements." at bounding box center [491, 535] width 23 height 23
checkbox input "true"
click at [480, 644] on input "I agree to the privacy policy ." at bounding box center [491, 643] width 23 height 23
checkbox input "true"
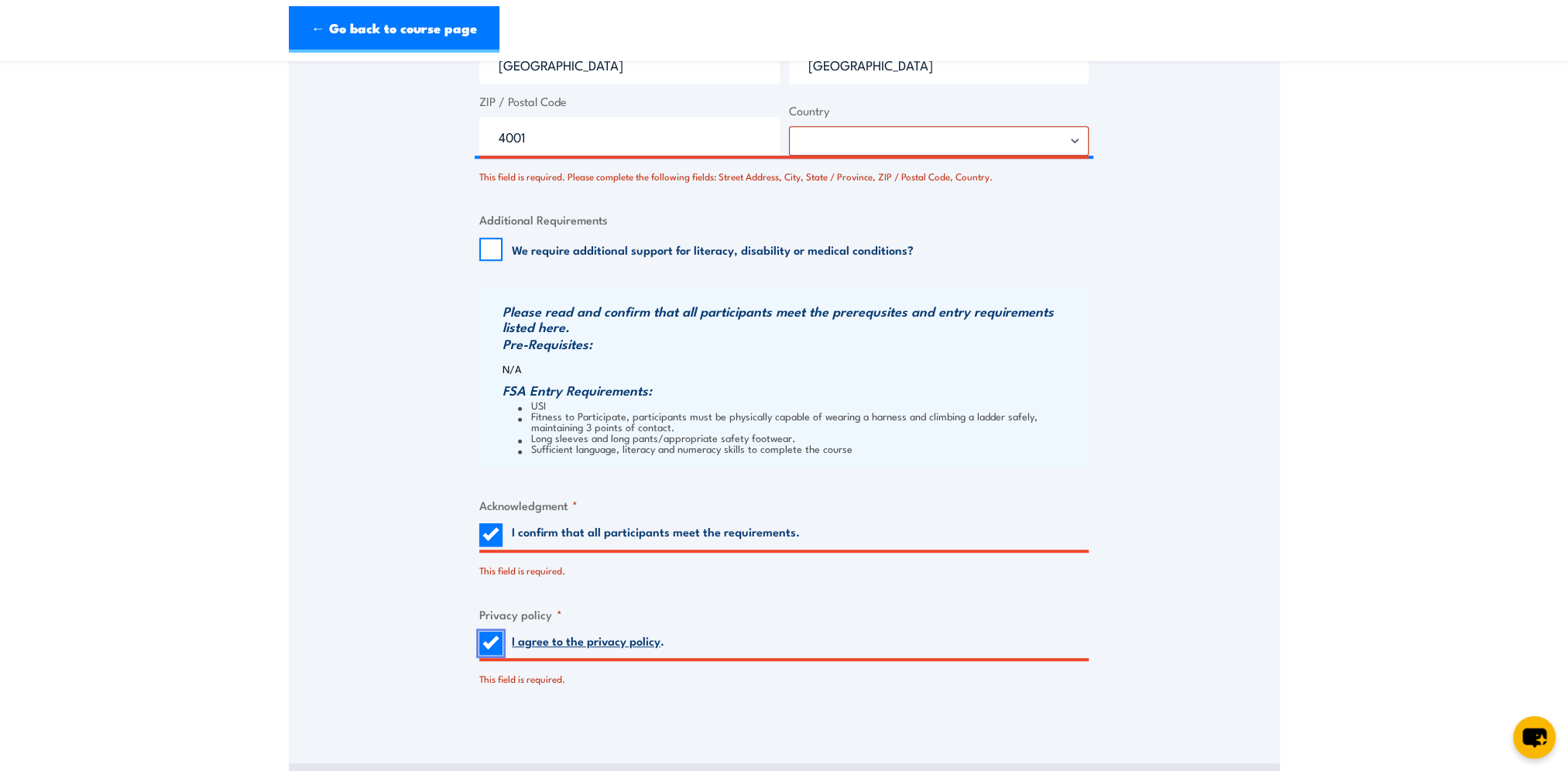
scroll to position [1830, 0]
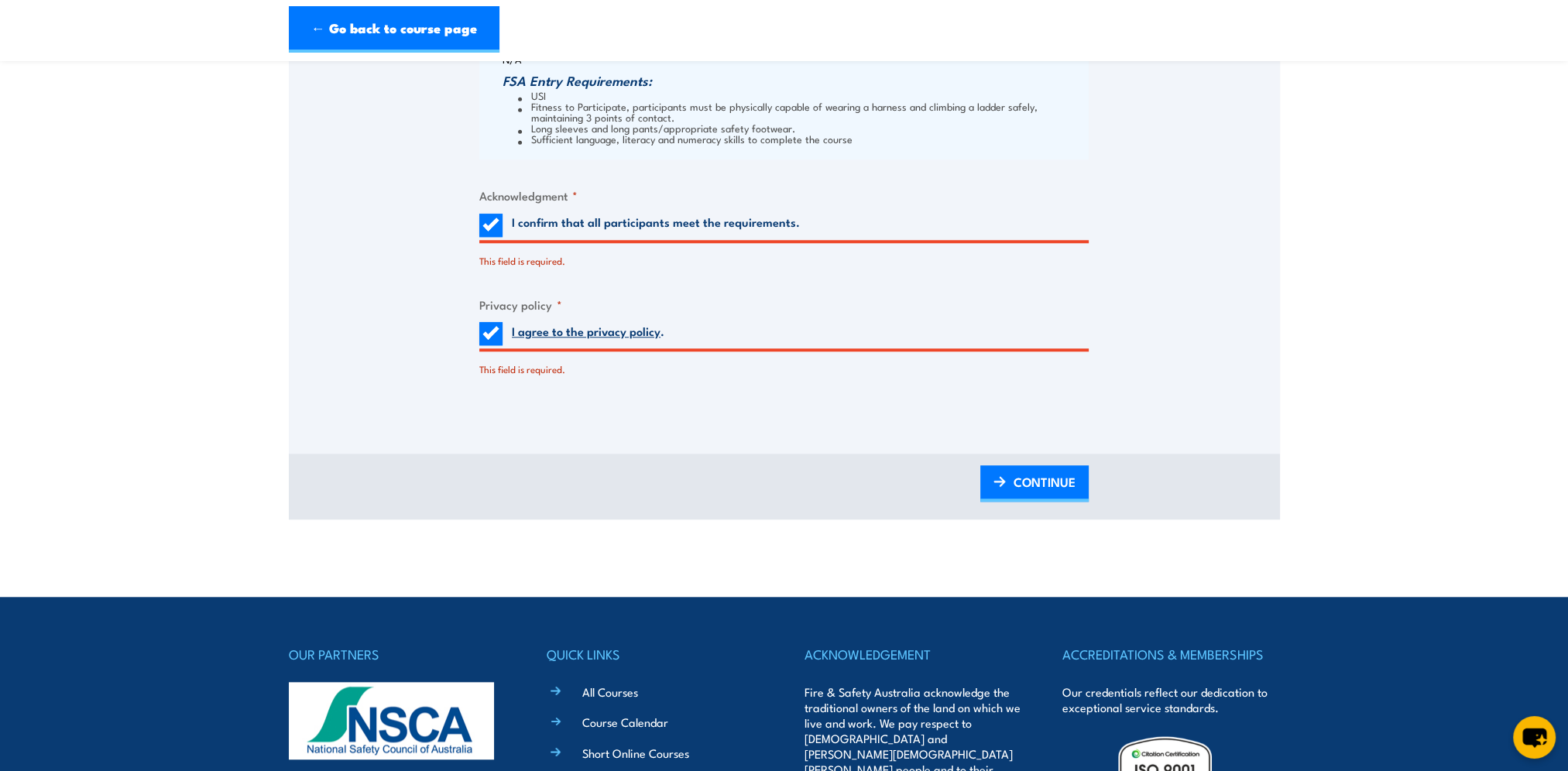
click at [1073, 490] on span "CONTINUE" at bounding box center [1045, 482] width 62 height 41
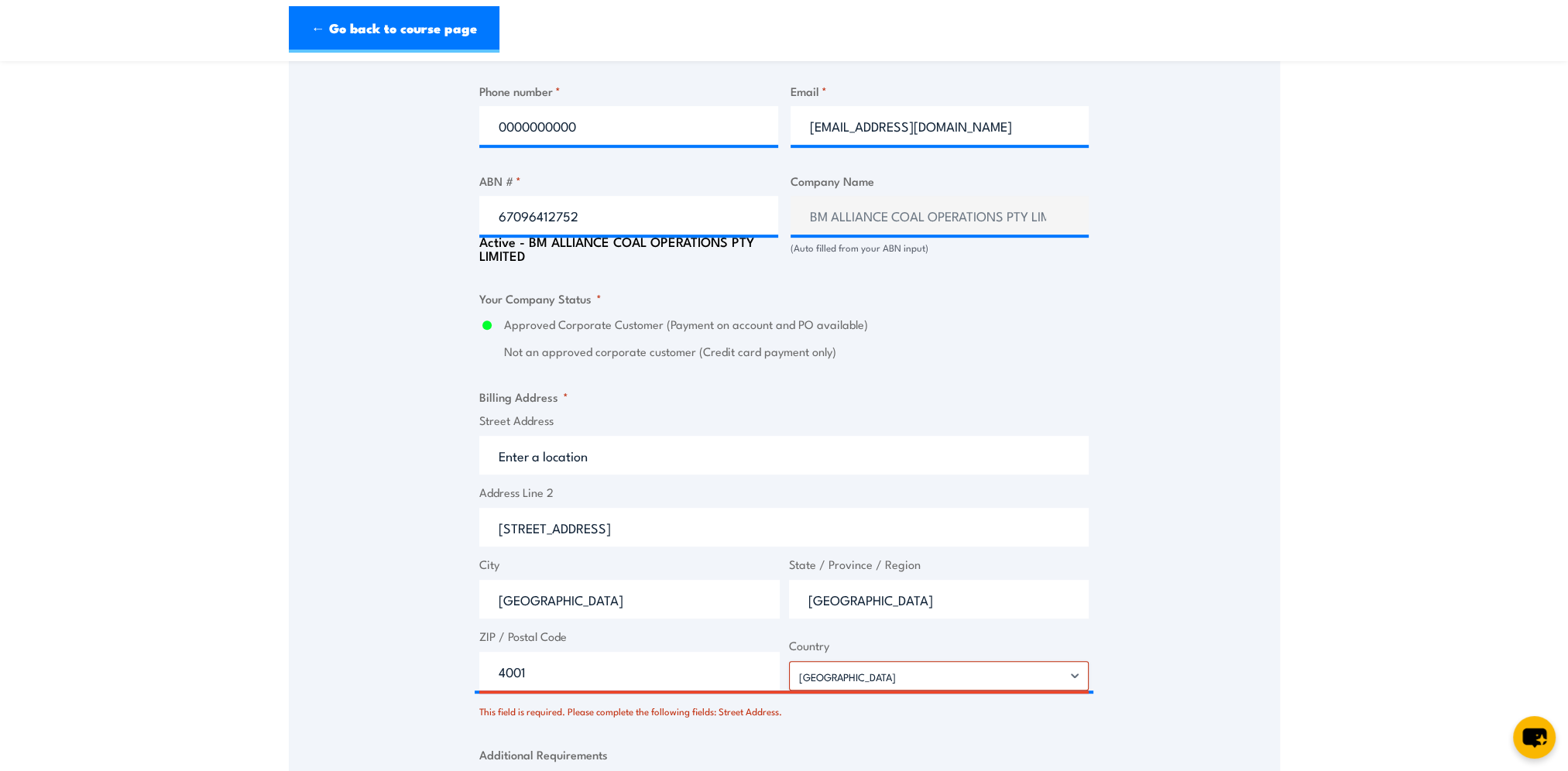
scroll to position [1007, 0]
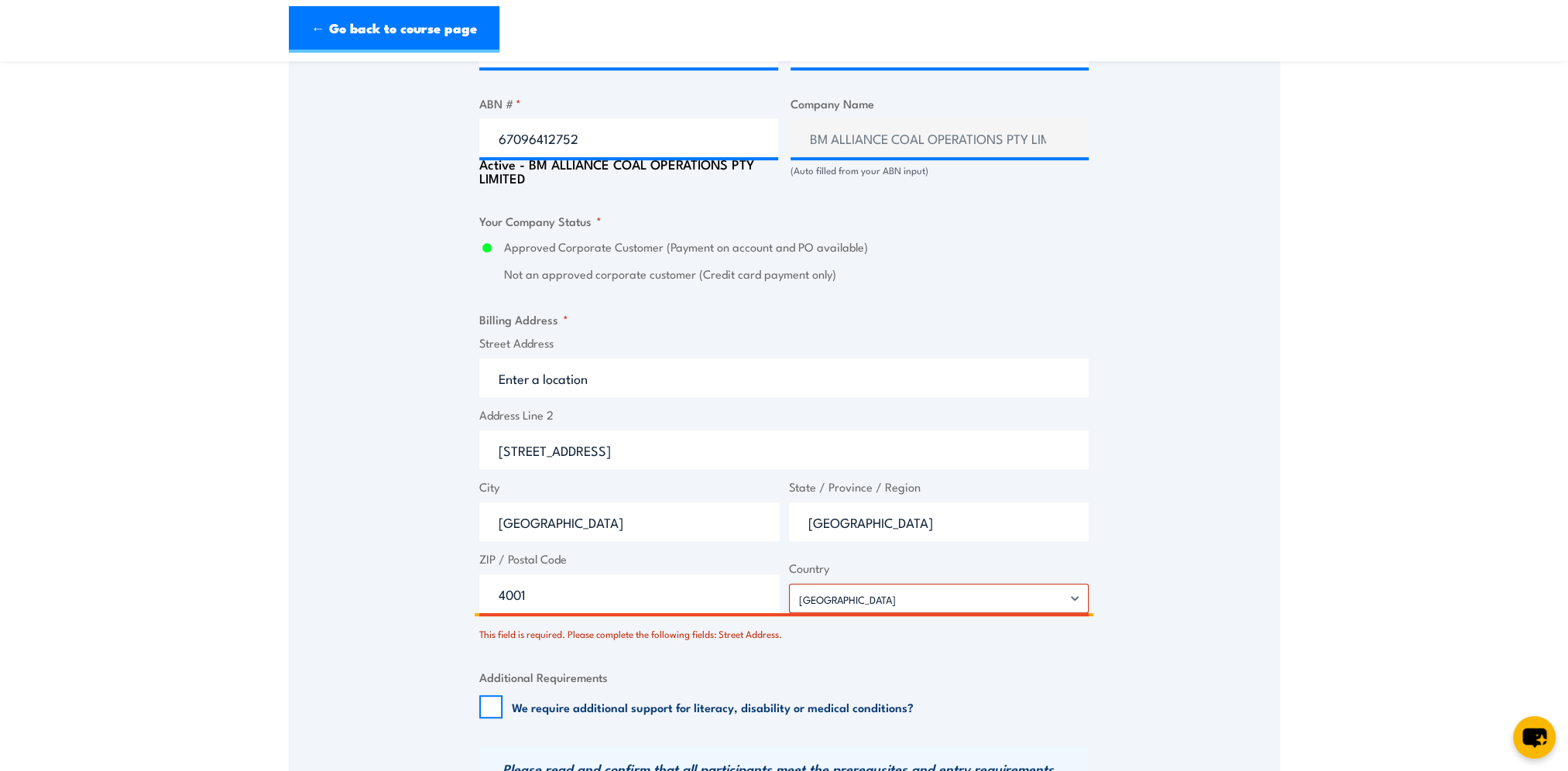
click at [645, 608] on input "4001" at bounding box center [629, 594] width 300 height 39
click at [502, 601] on input "4001" at bounding box center [629, 594] width 300 height 39
click at [499, 604] on input "4001" at bounding box center [629, 594] width 300 height 39
click at [551, 604] on input "4001" at bounding box center [629, 594] width 300 height 39
click at [912, 608] on select "Afghanistan Albania Algeria American Samoa Andorra Angola Anguilla Antarctica A…" at bounding box center [939, 598] width 300 height 29
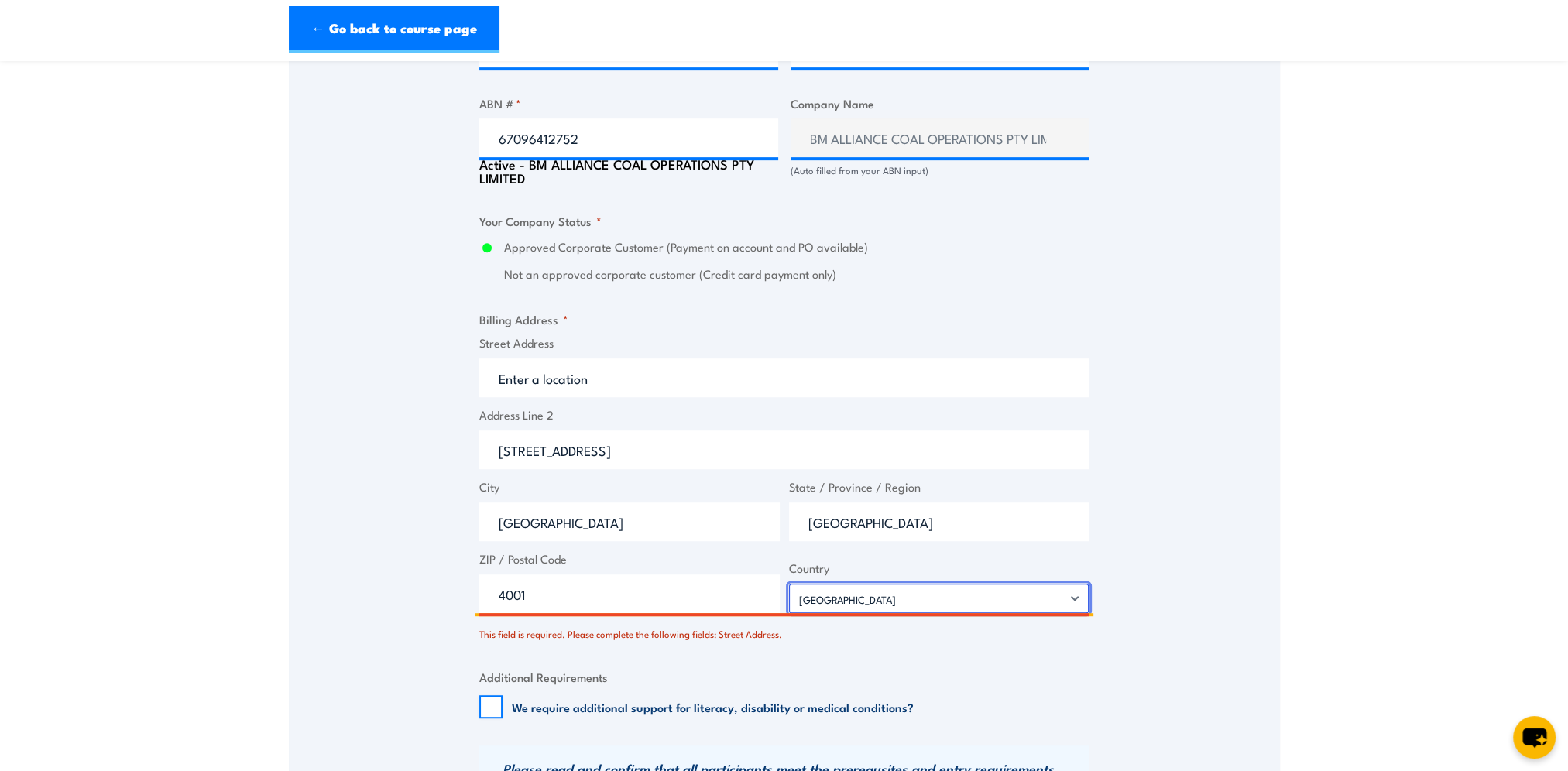
click at [789, 592] on select "Afghanistan Albania Algeria American Samoa Andorra Angola Anguilla Antarctica A…" at bounding box center [939, 598] width 300 height 29
click at [663, 610] on input "4001" at bounding box center [629, 594] width 300 height 39
click at [631, 480] on div "Street Address Address Line 2 123 test street City Brisbane State / Province / …" at bounding box center [784, 473] width 619 height 278
drag, startPoint x: 626, startPoint y: 463, endPoint x: 383, endPoint y: 460, distance: 243.0
click at [383, 460] on div "Speak to a specialist CALL 1300 885 530 CALL 1300 885 530 There was a problem w…" at bounding box center [784, 183] width 991 height 1862
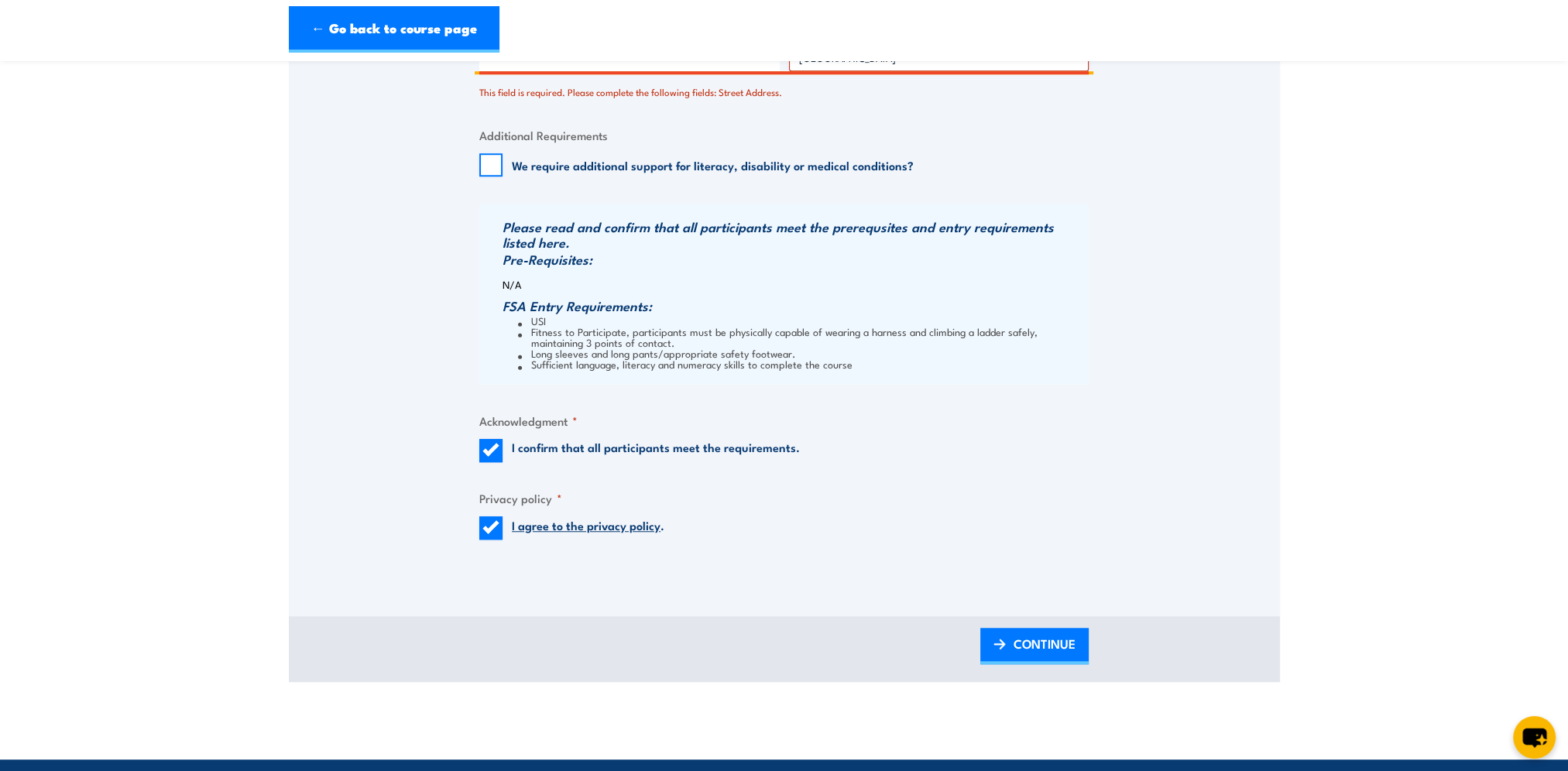
scroll to position [1626, 0]
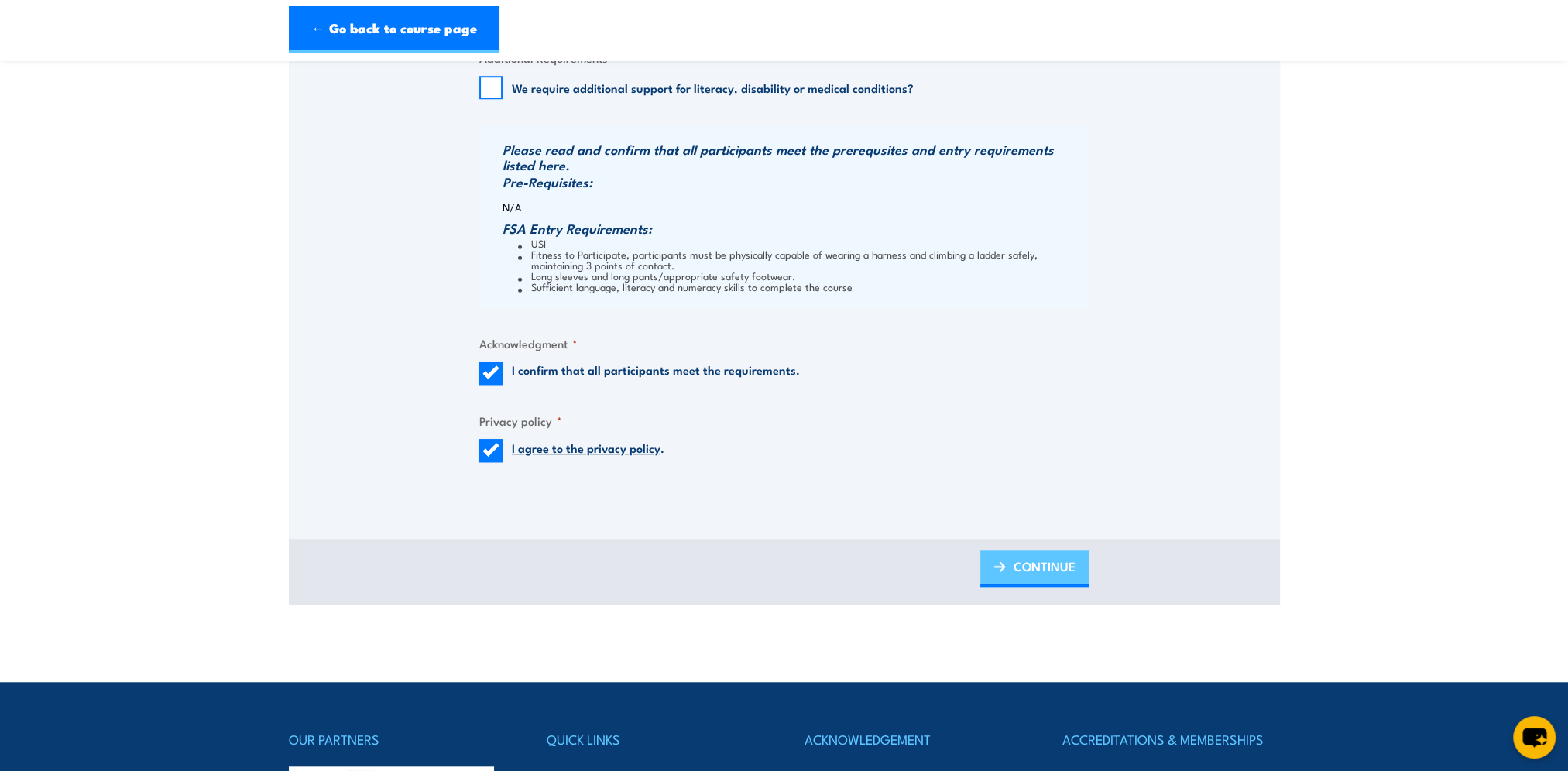
type input "GPO Box 1389"
click at [1018, 581] on span "CONTINUE" at bounding box center [1045, 566] width 62 height 41
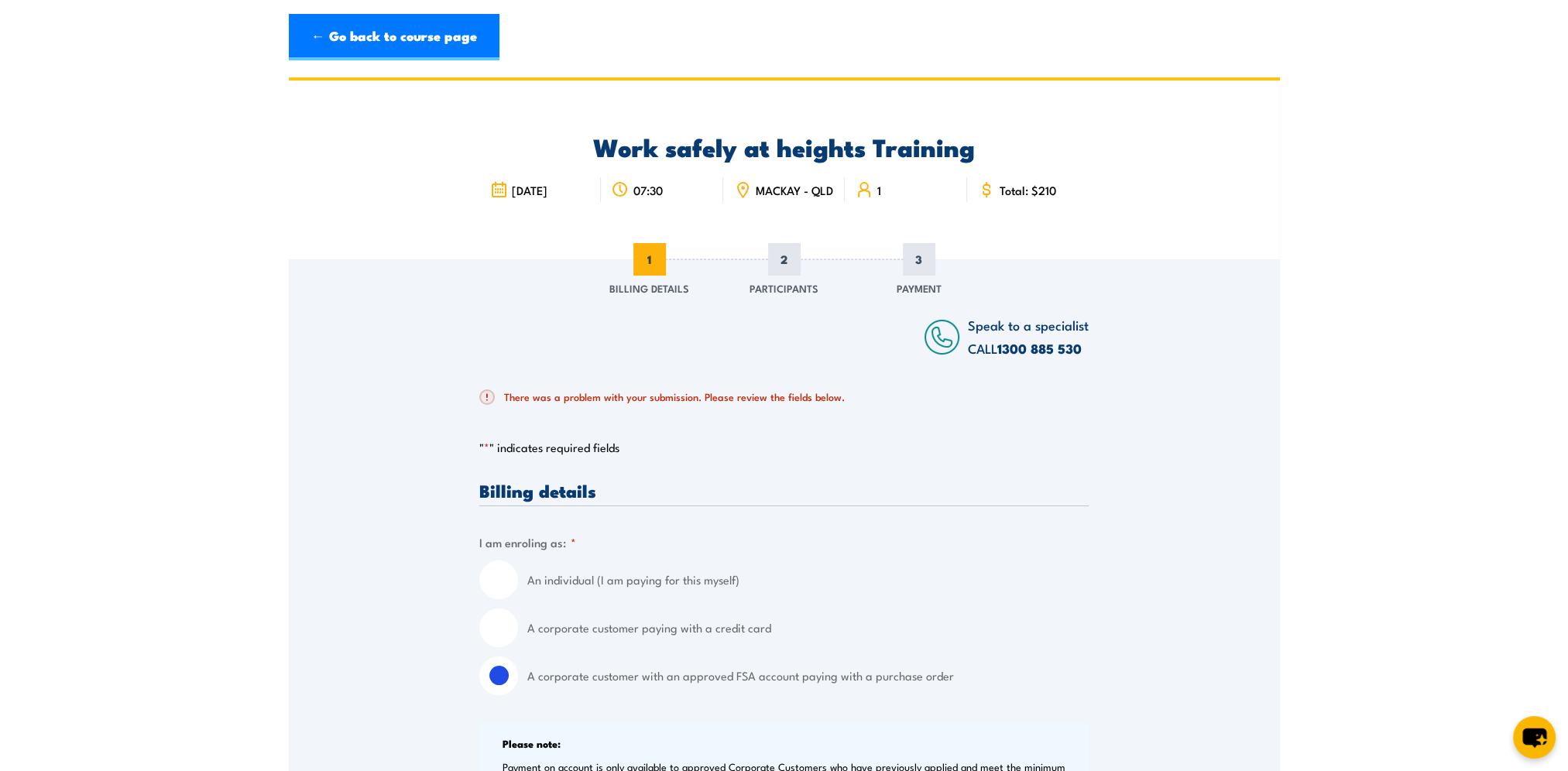
scroll to position [0, 0]
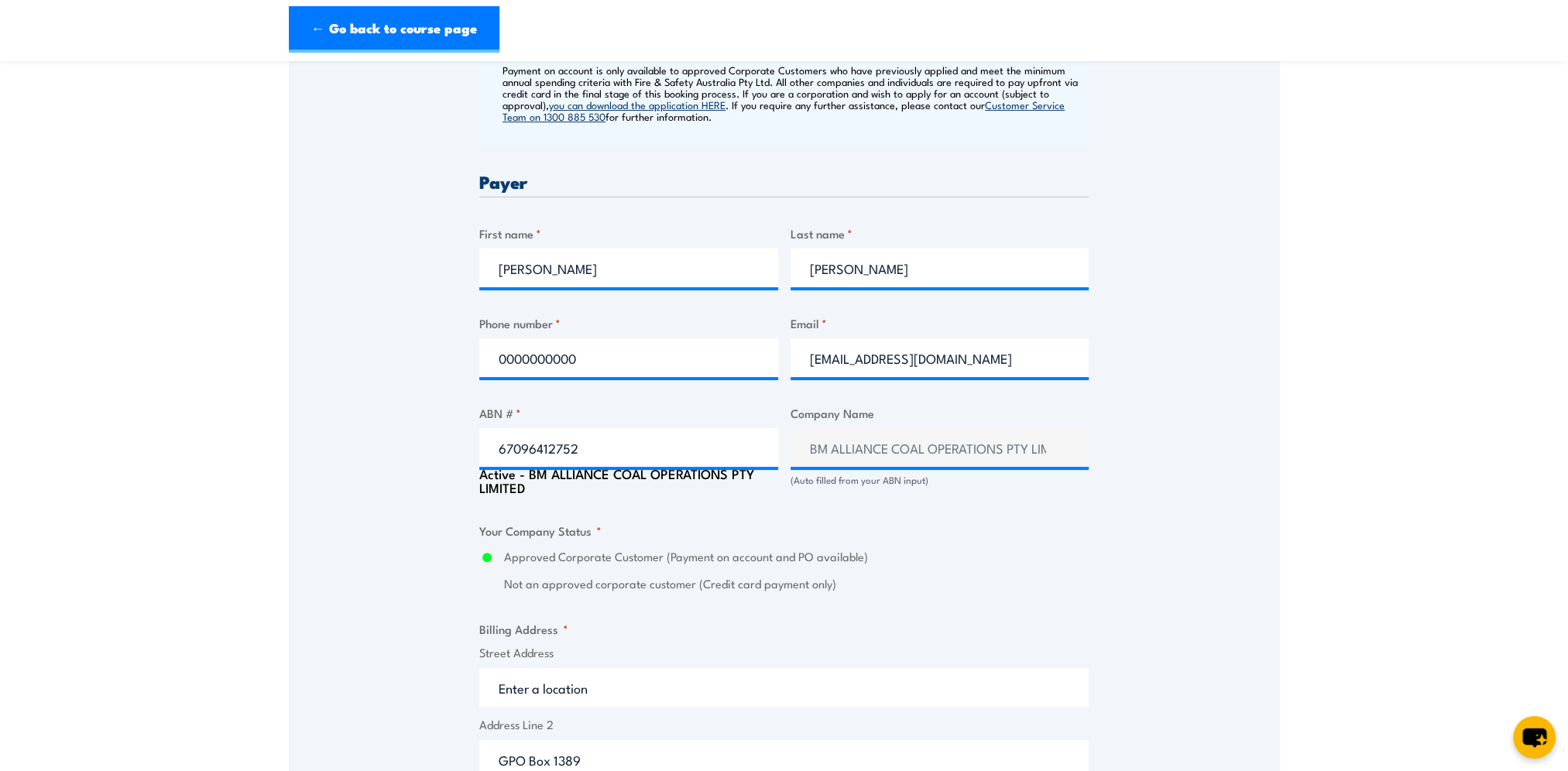
scroll to position [929, 0]
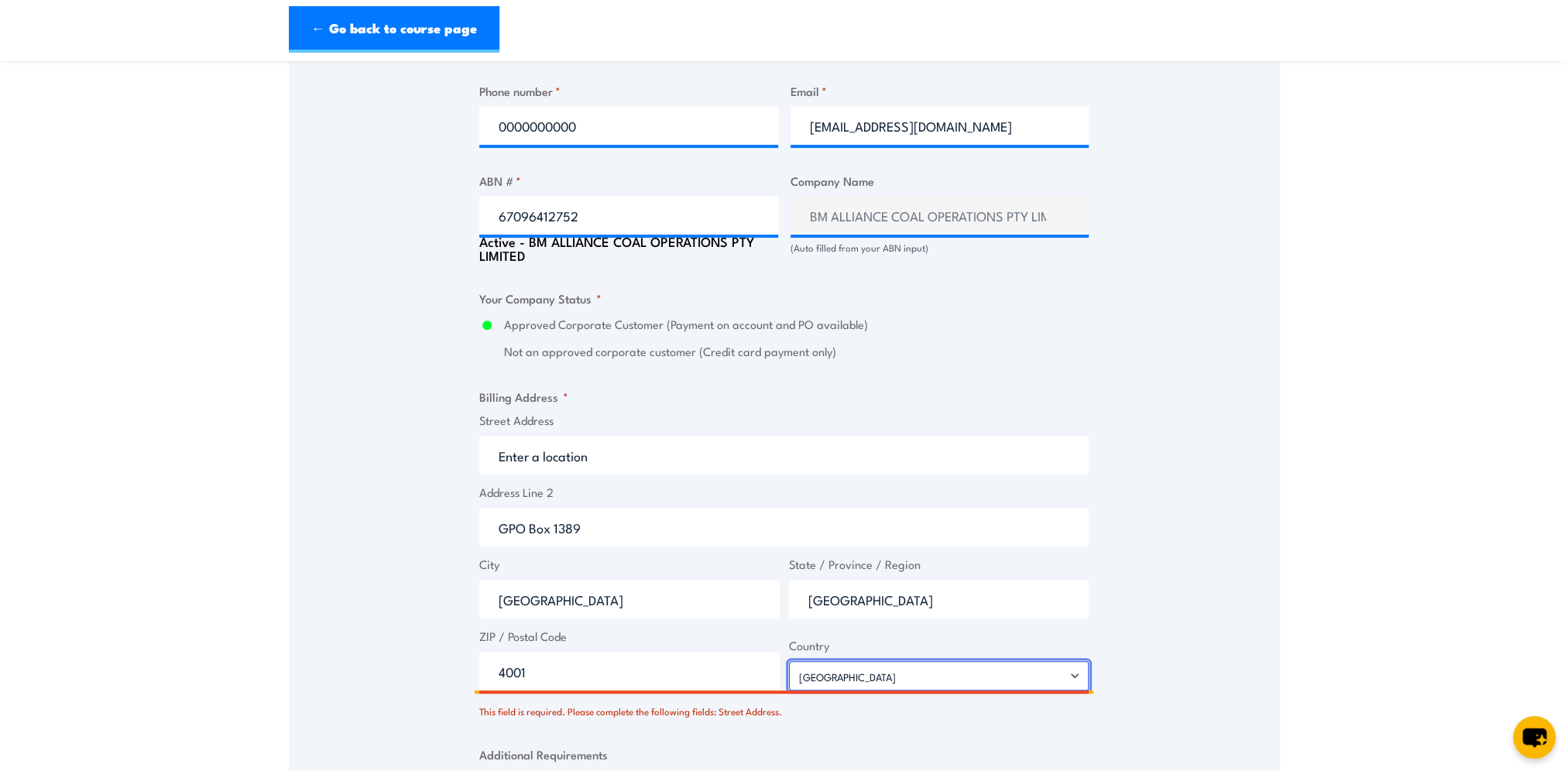
click at [872, 690] on select "Afghanistan Albania Algeria American Samoa Andorra Angola Anguilla Antarctica A…" at bounding box center [939, 675] width 300 height 29
click at [634, 690] on input "4001" at bounding box center [629, 672] width 300 height 39
drag, startPoint x: 591, startPoint y: 686, endPoint x: 456, endPoint y: 678, distance: 135.2
click at [456, 678] on div "Speak to a specialist CALL 1300 885 530 CALL 1300 885 530 There was a problem w…" at bounding box center [784, 261] width 991 height 1862
type input "4001"
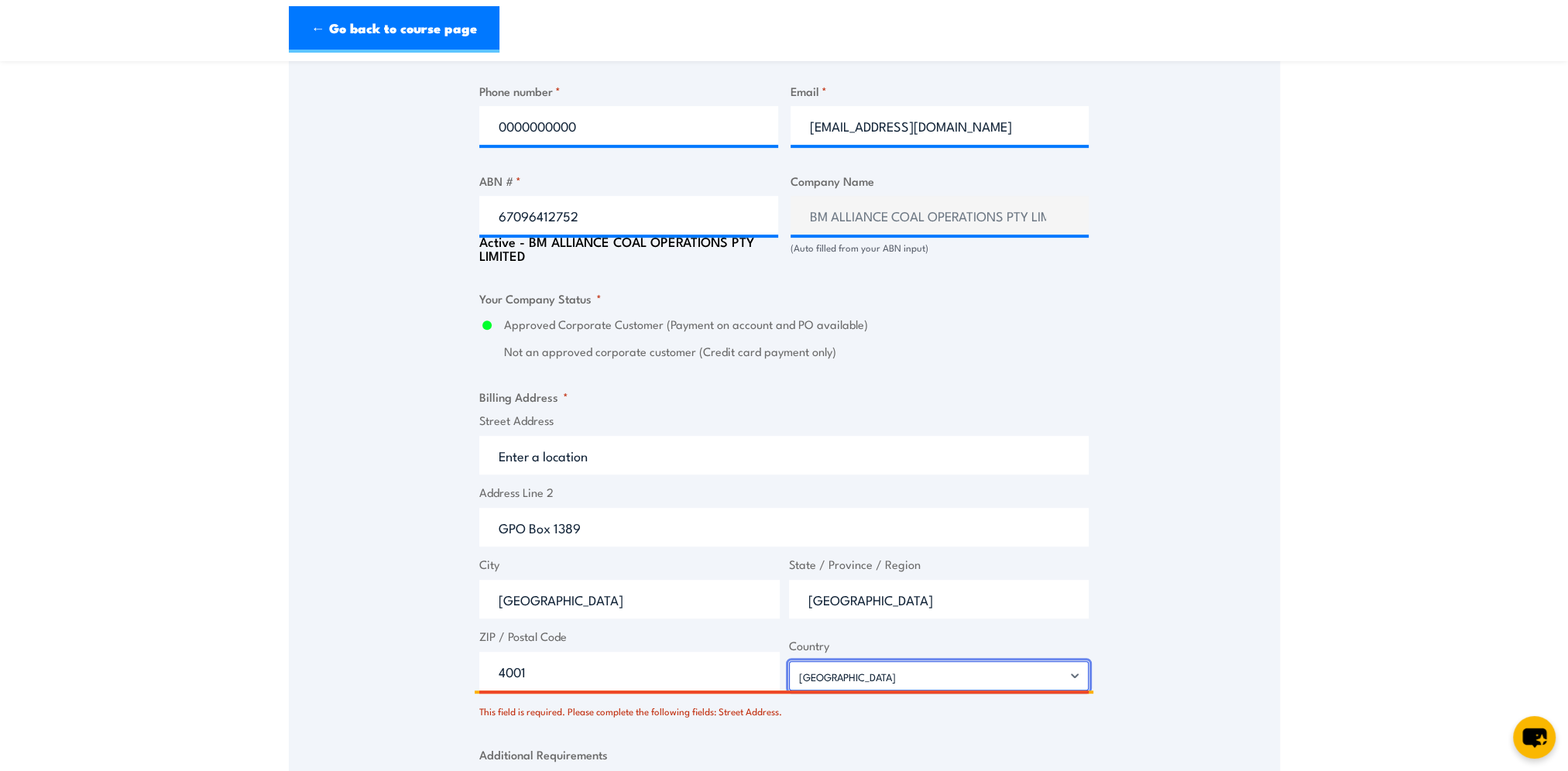
select select "Australia"
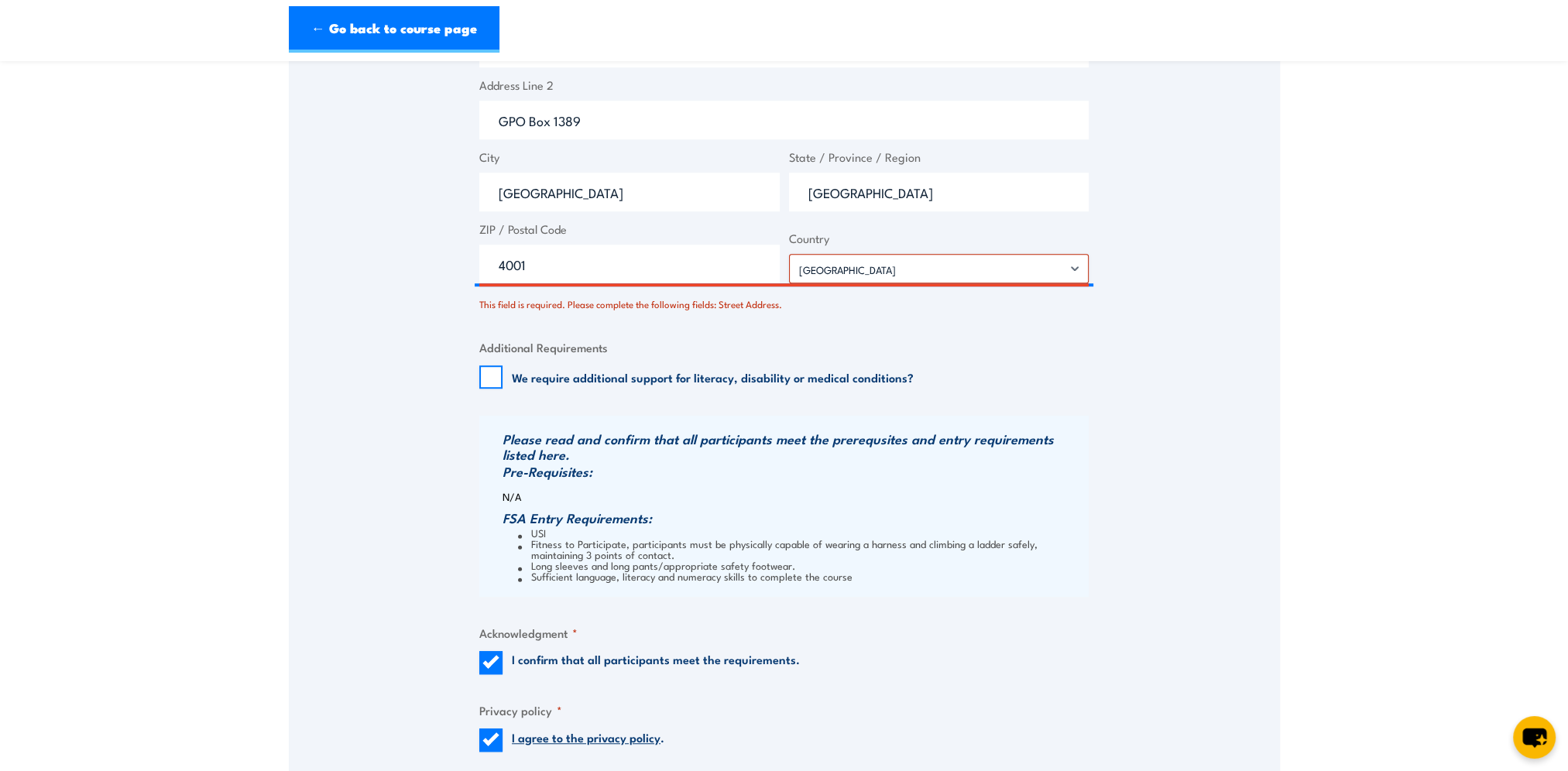
click at [689, 294] on div "This field is required. Please complete the following fields: Street Address." at bounding box center [784, 300] width 610 height 22
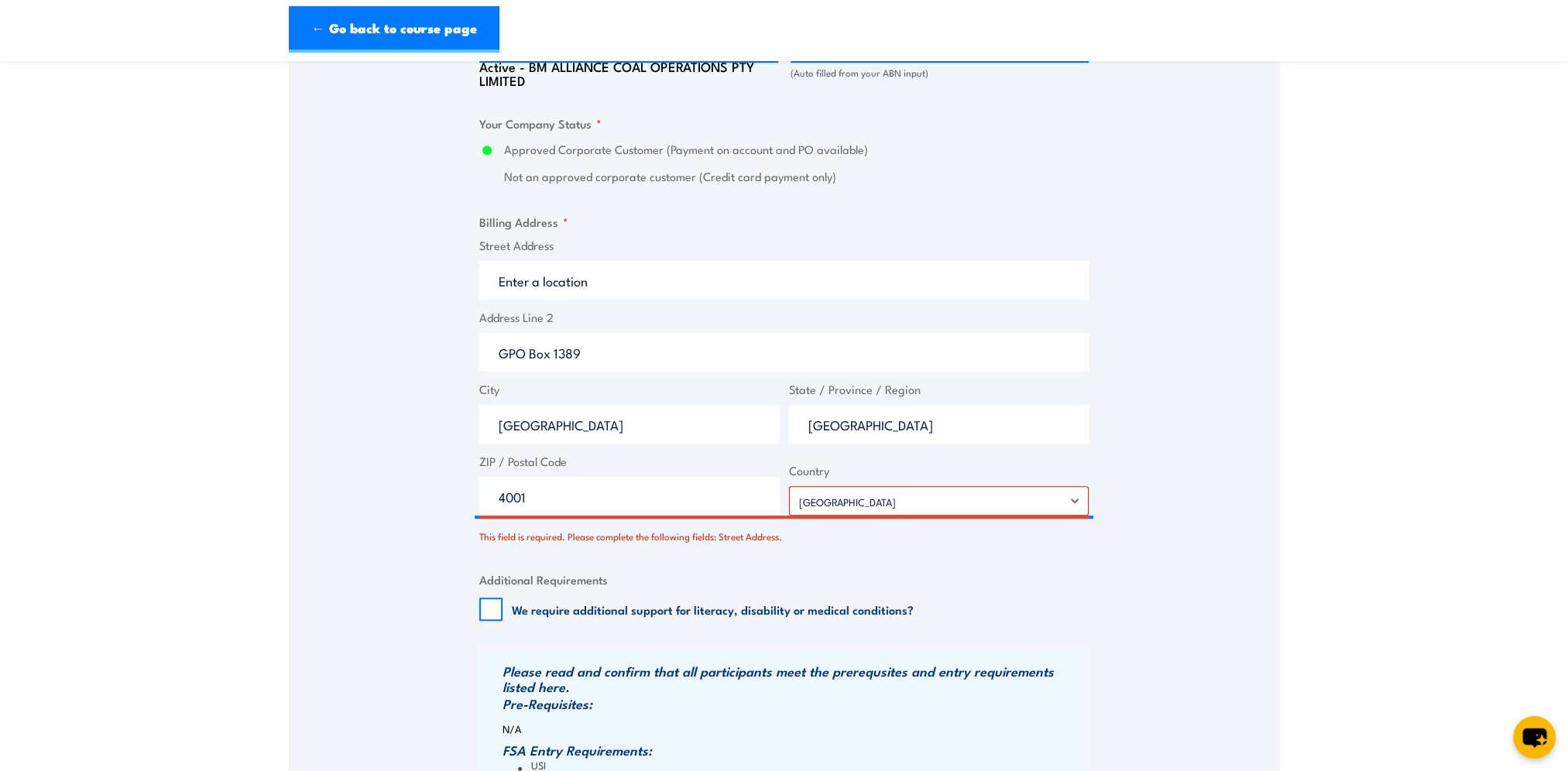
click at [651, 338] on span "Address Line 2 GPO Box 1389" at bounding box center [784, 340] width 619 height 63
click at [623, 360] on input "GPO Box 1389" at bounding box center [784, 353] width 610 height 39
click at [616, 286] on input "Street Address" at bounding box center [784, 280] width 610 height 39
drag, startPoint x: 604, startPoint y: 372, endPoint x: 640, endPoint y: 301, distance: 79.6
click at [366, 354] on div "Speak to a specialist CALL 1300 885 530 CALL 1300 885 530 There was a problem w…" at bounding box center [784, 86] width 991 height 1862
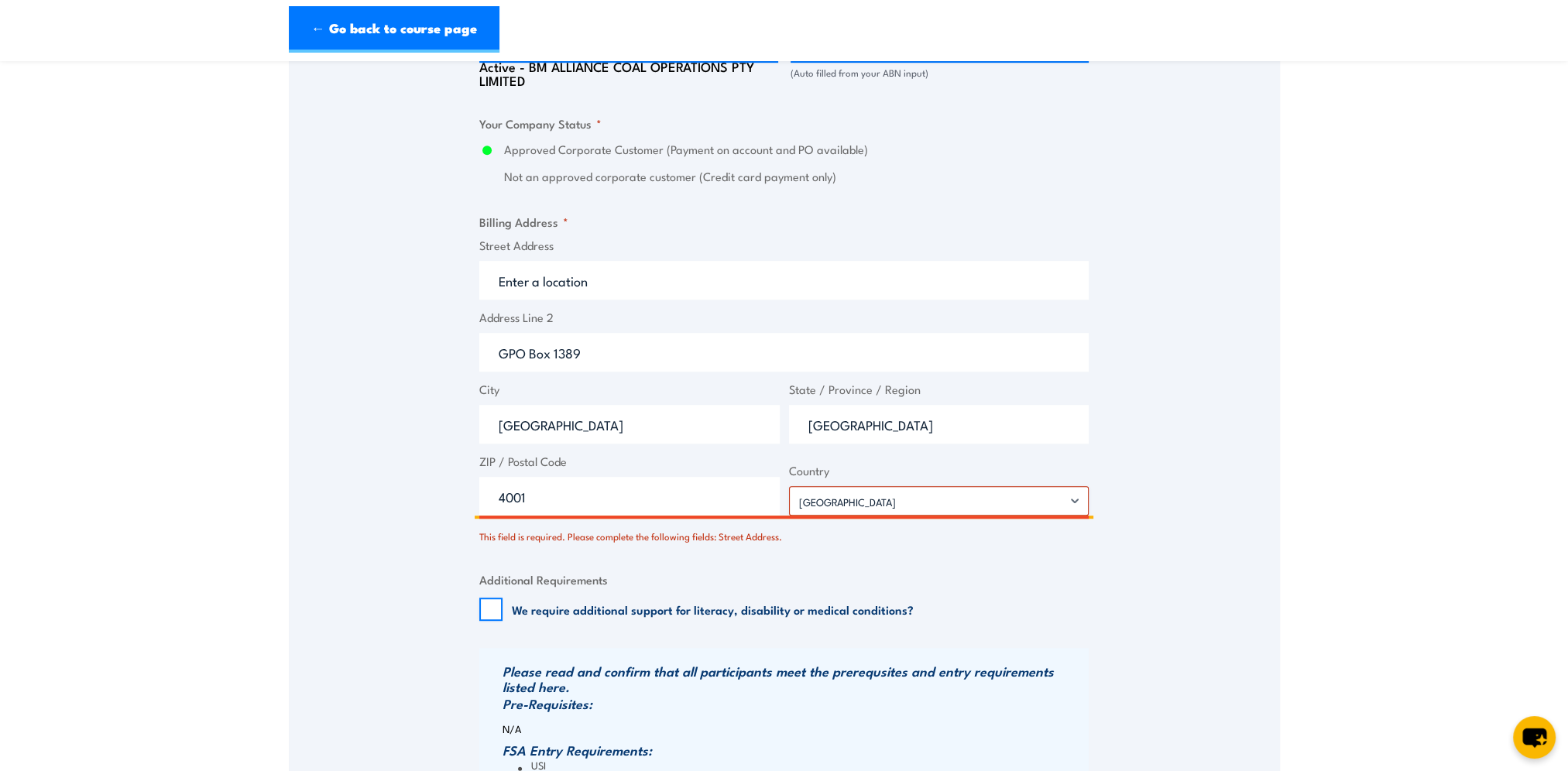
drag, startPoint x: 646, startPoint y: 294, endPoint x: 456, endPoint y: 313, distance: 190.9
click at [381, 294] on div "Speak to a specialist CALL 1300 885 530 CALL 1300 885 530 There was a problem w…" at bounding box center [784, 86] width 991 height 1862
paste input "GPO Box 1389"
type input "GPO Box 1389"
drag, startPoint x: 463, startPoint y: 353, endPoint x: 260, endPoint y: 386, distance: 205.7
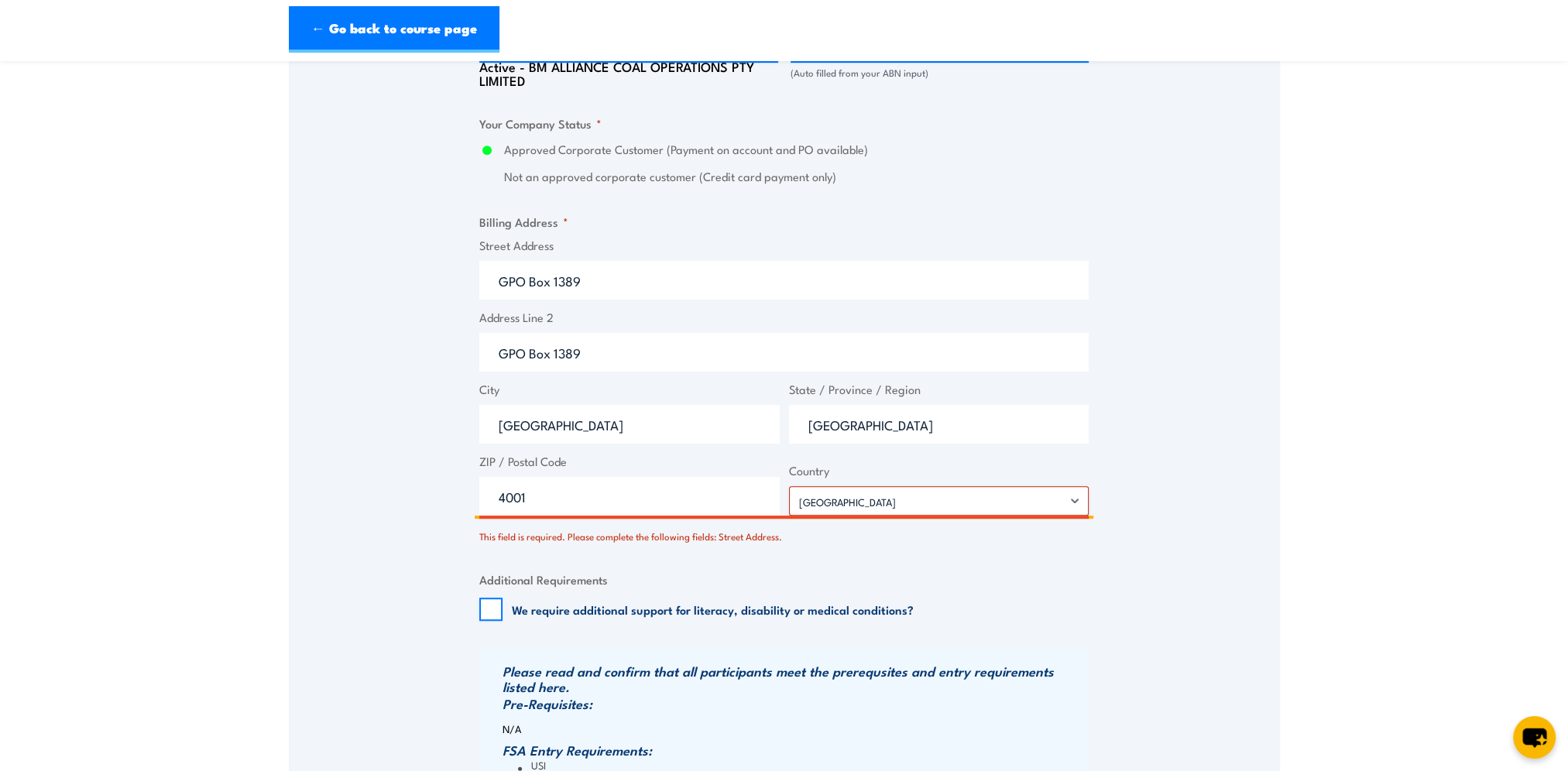
click at [191, 351] on section "Work safely at heights Training 8 October 2025 1 "" at bounding box center [784, 50] width 1568 height 2153
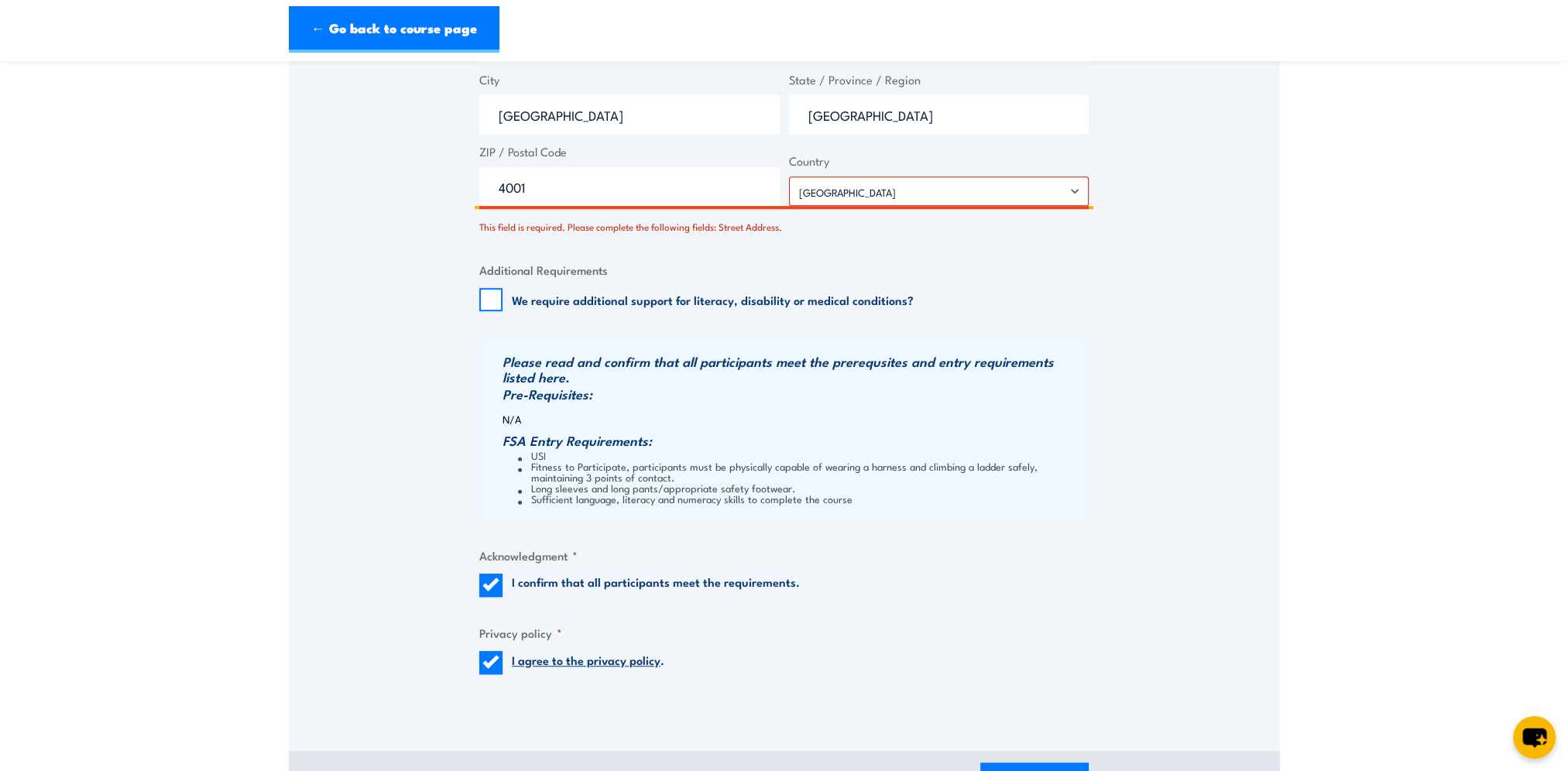
scroll to position [1646, 0]
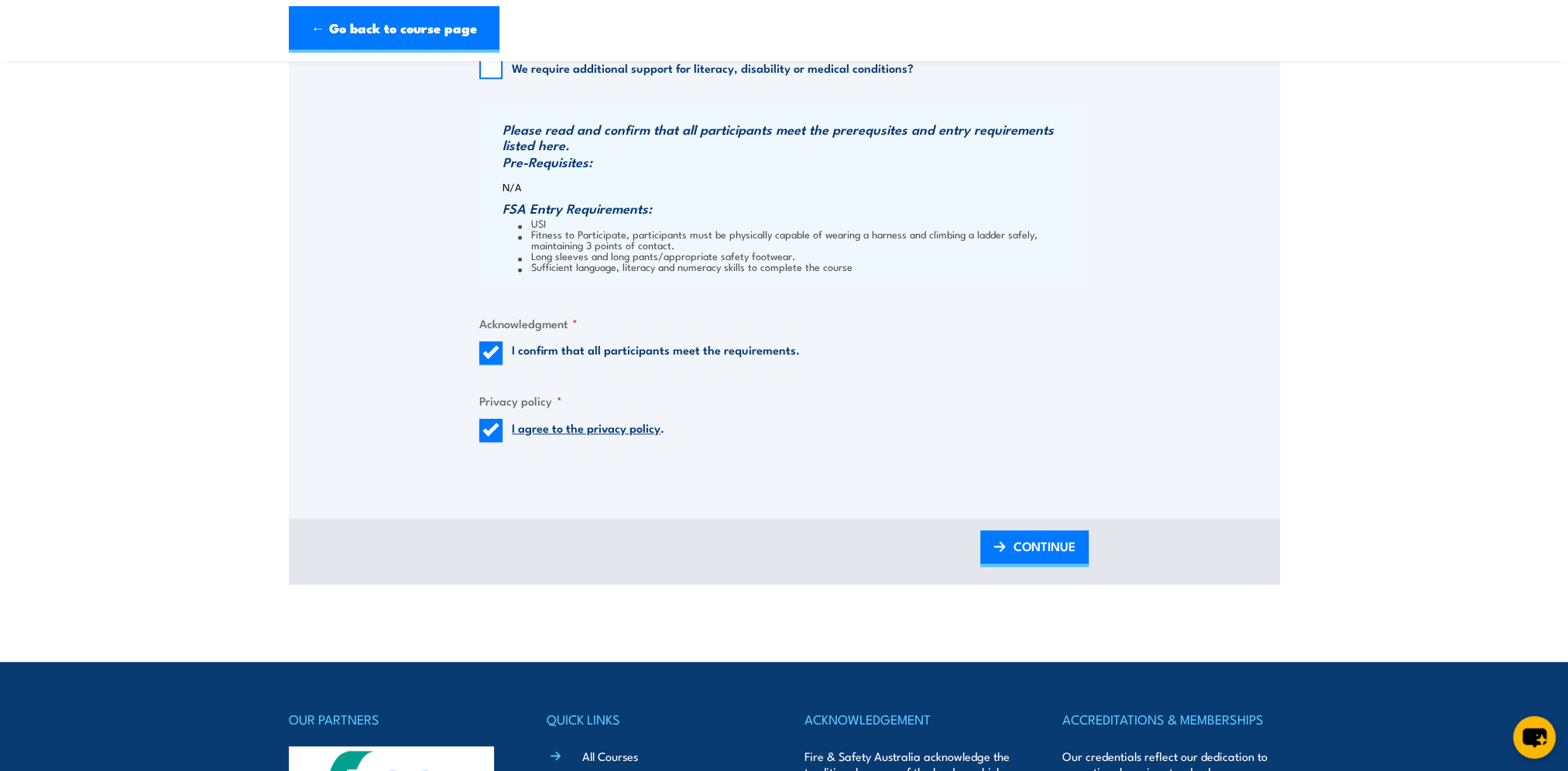
click at [1043, 553] on span "CONTINUE" at bounding box center [1045, 546] width 62 height 41
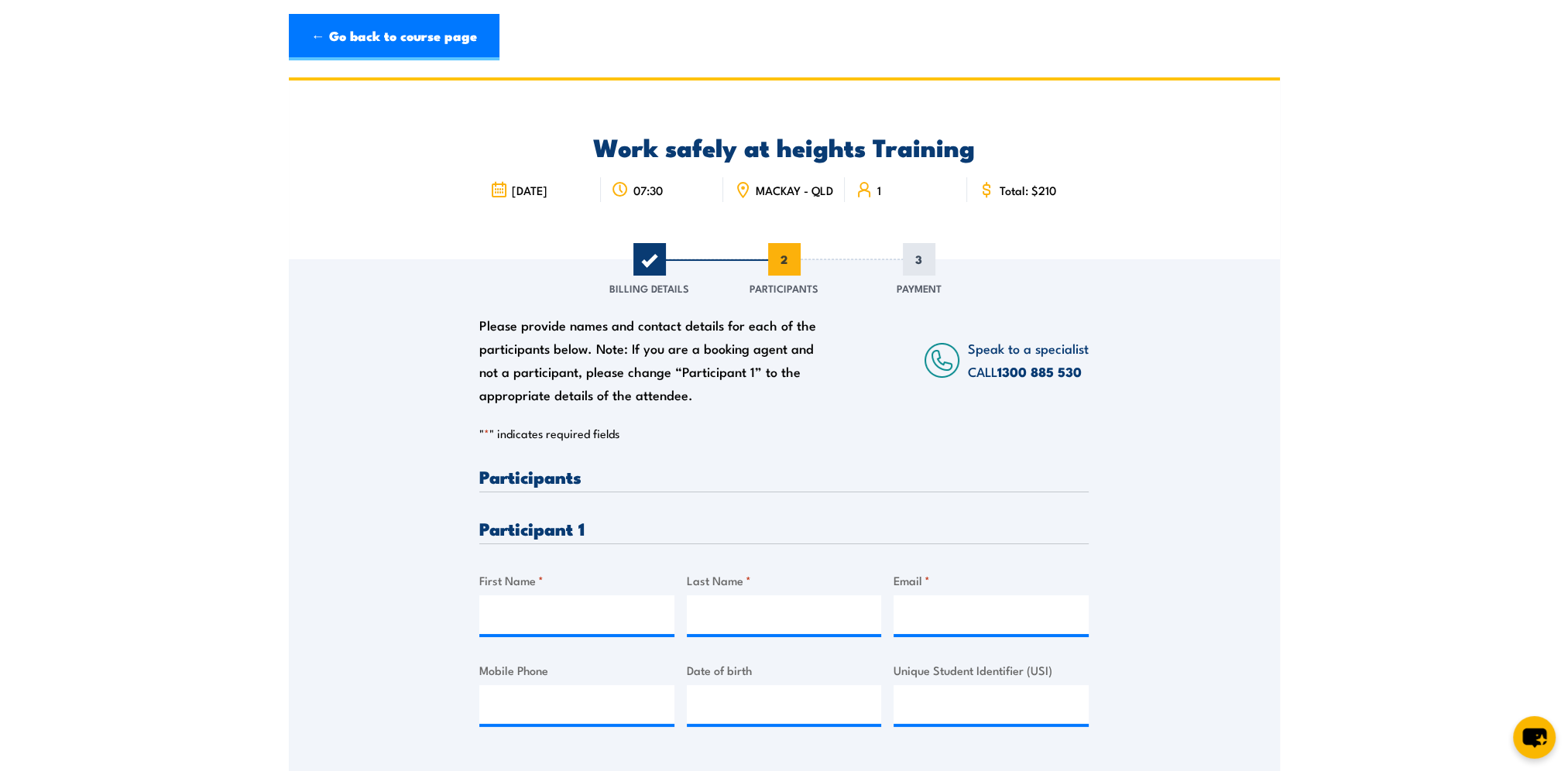
scroll to position [155, 0]
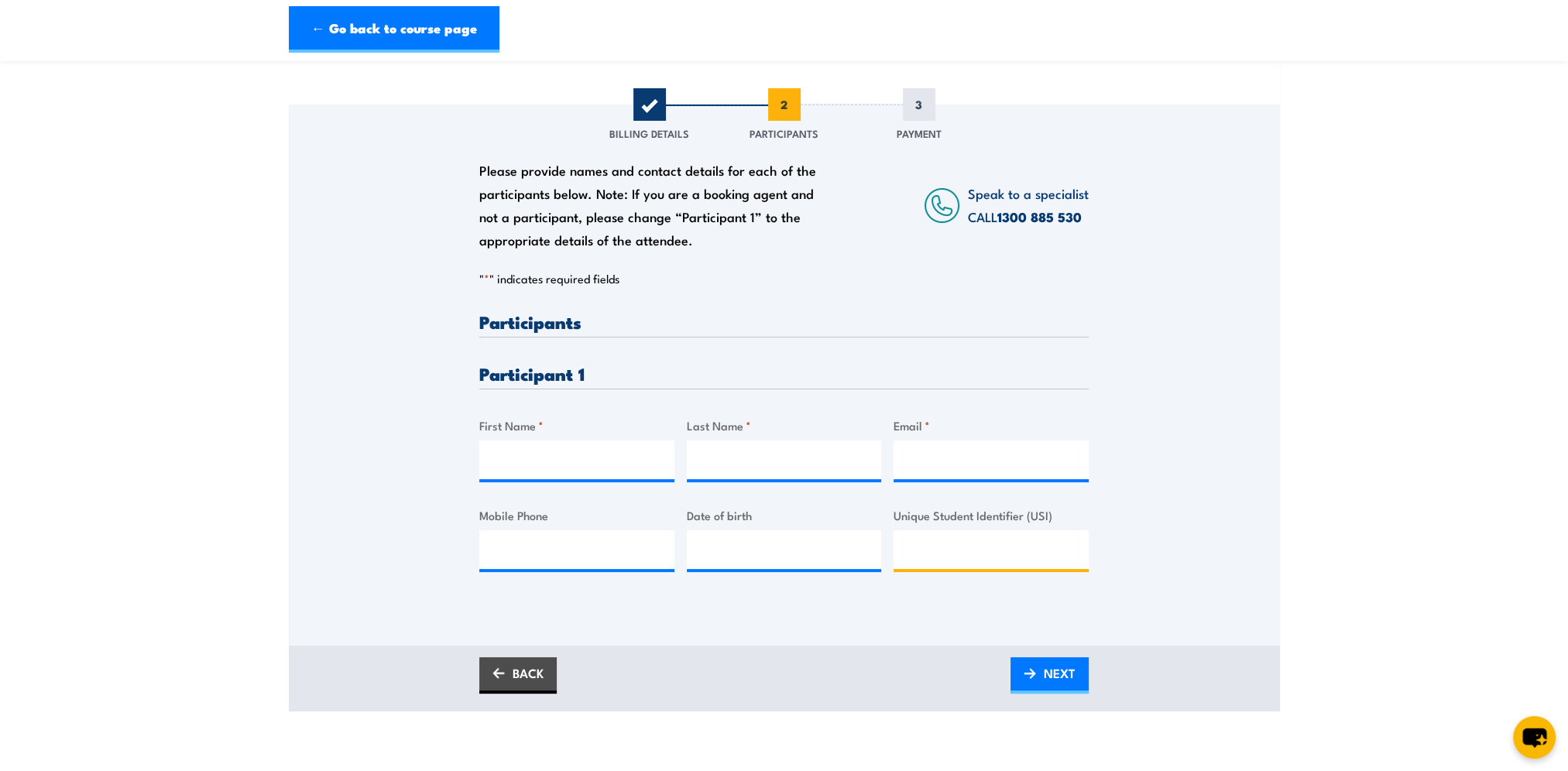
click at [1016, 569] on input "Unique Student Identifier (USI)" at bounding box center [991, 549] width 195 height 39
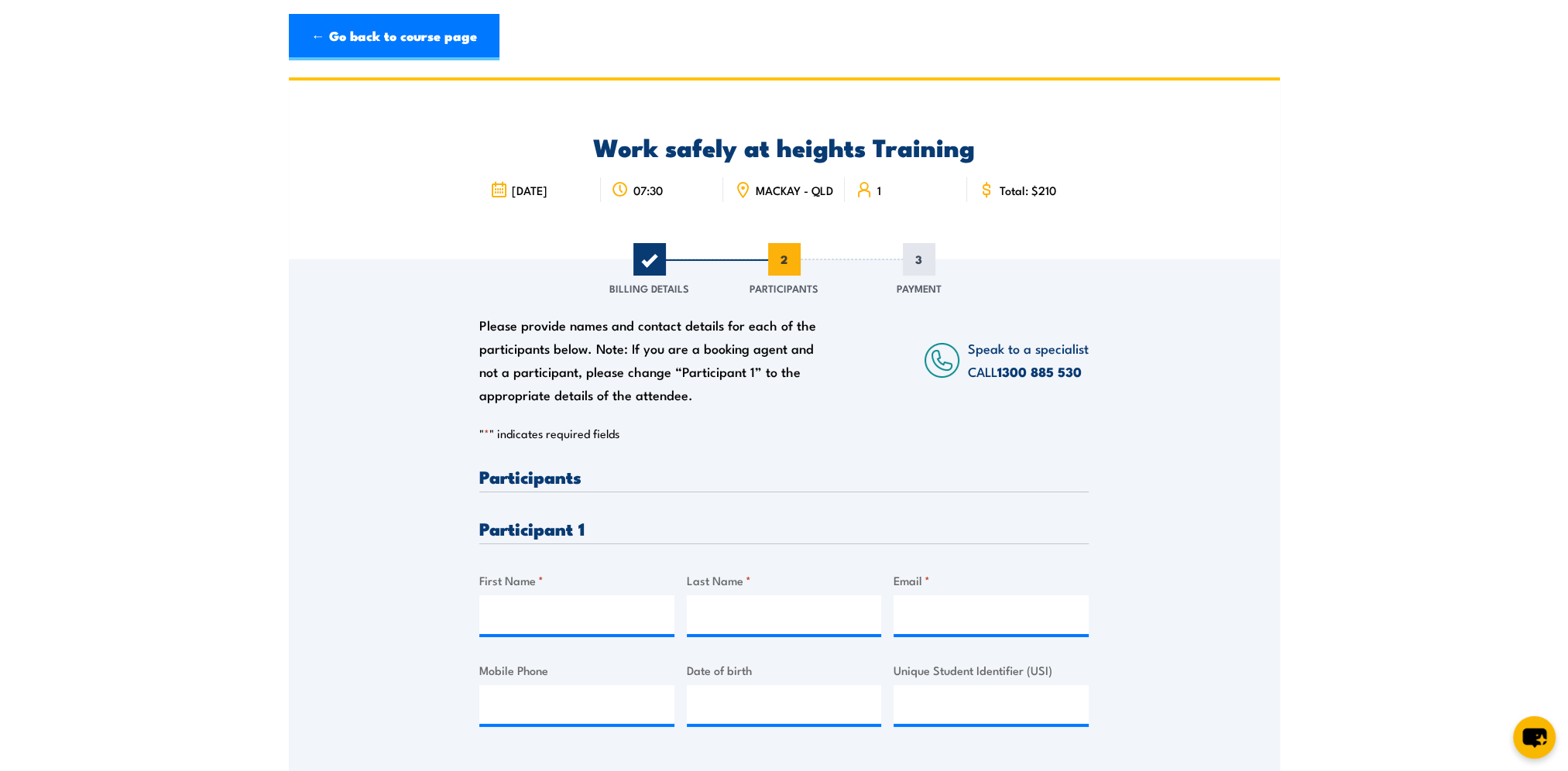
scroll to position [309, 0]
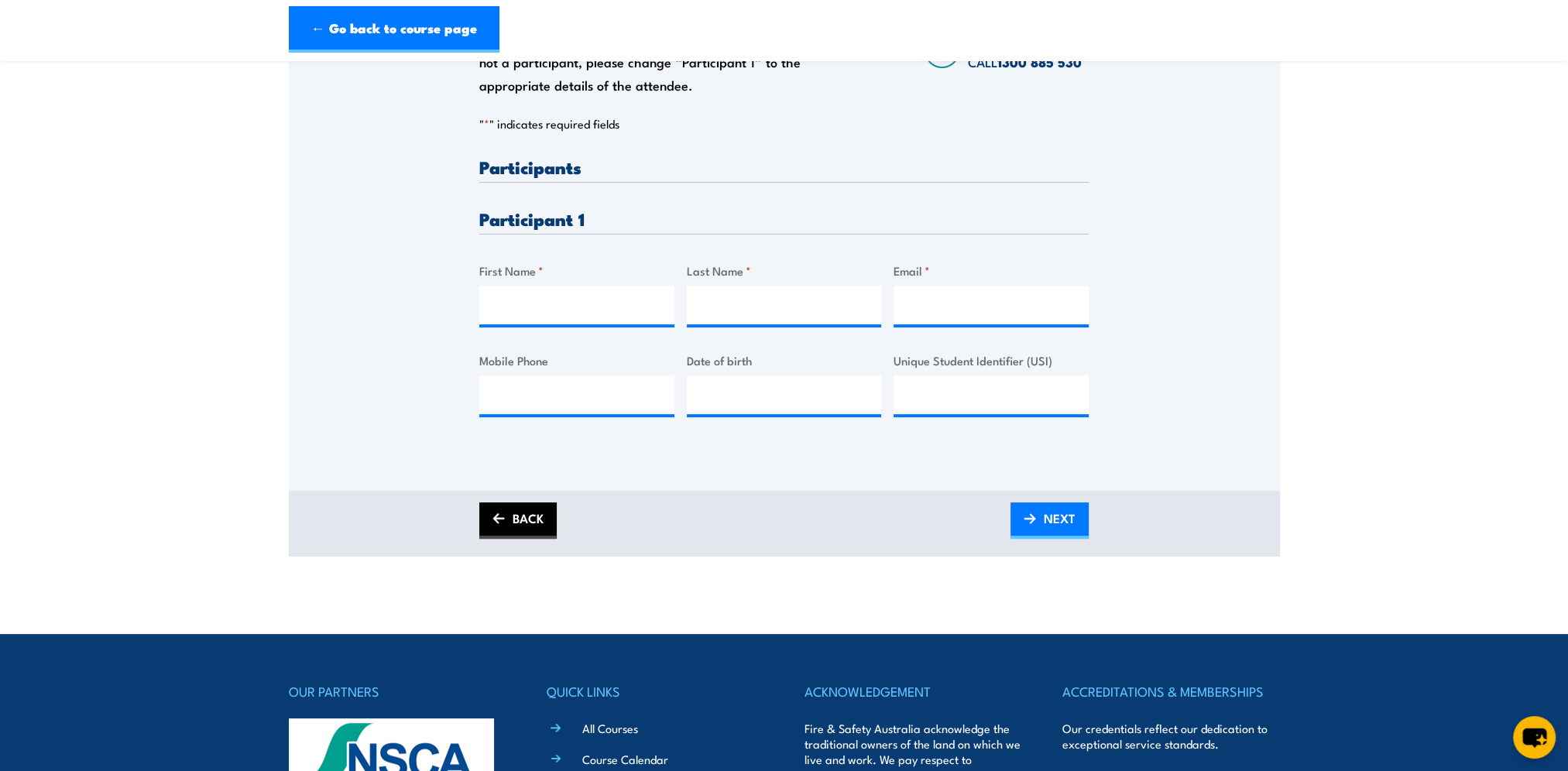
click at [548, 536] on link "BACK" at bounding box center [518, 520] width 77 height 36
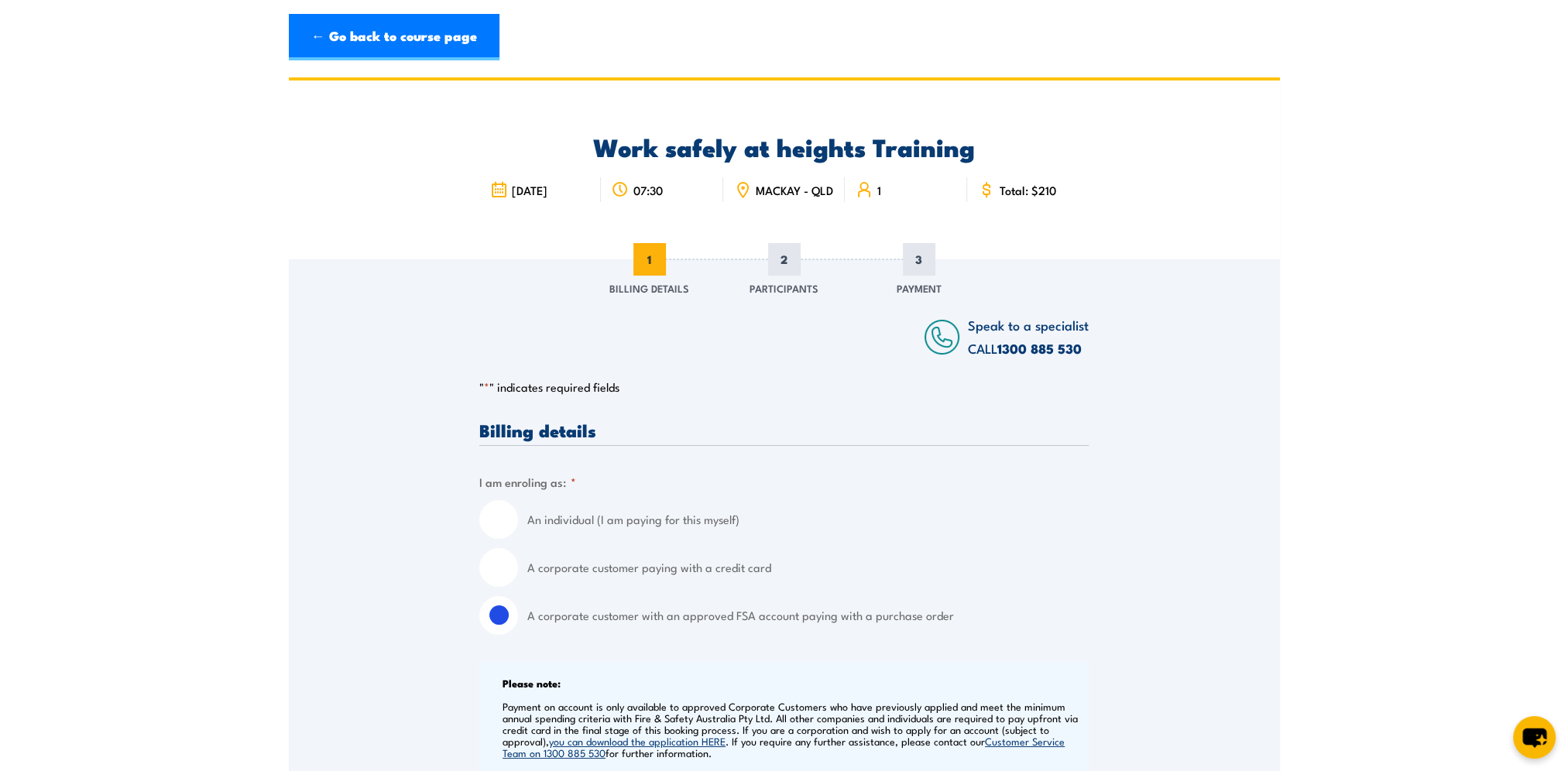
scroll to position [0, 0]
